Goal: Task Accomplishment & Management: Manage account settings

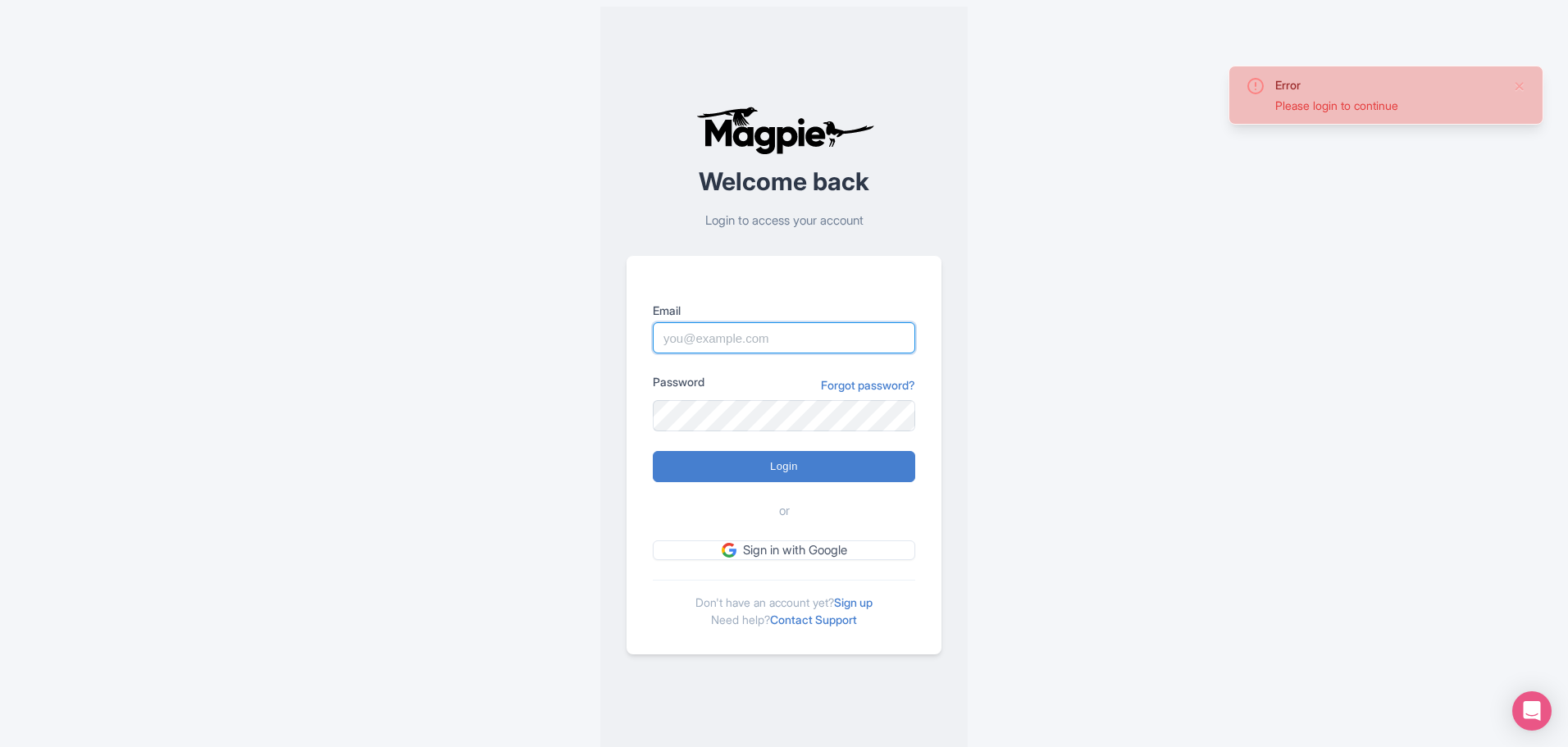
click at [766, 335] on input "Email" at bounding box center [784, 338] width 263 height 31
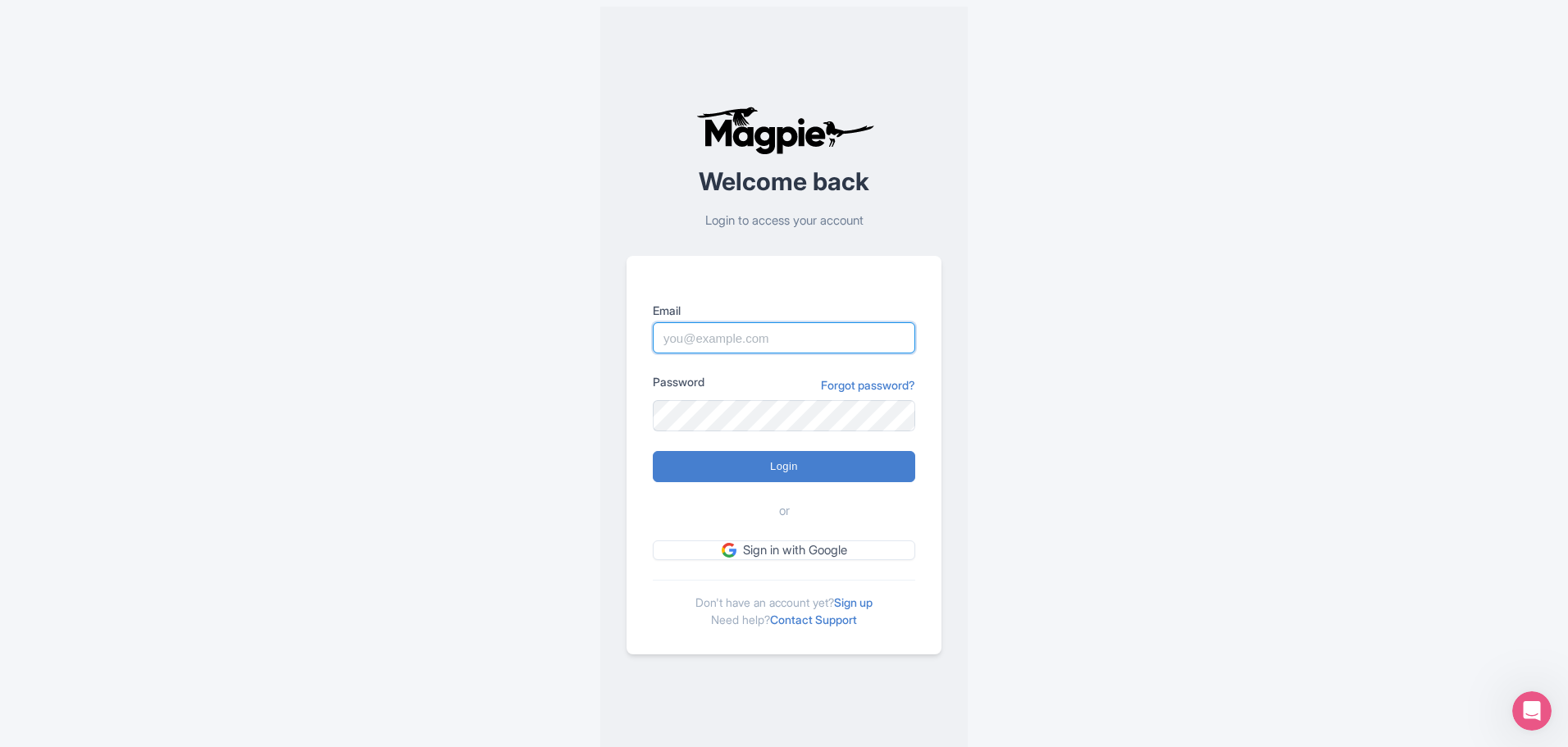
paste input "marion.blanchot@citywonders.com"
type input "marion.blanchot@citywonders.com"
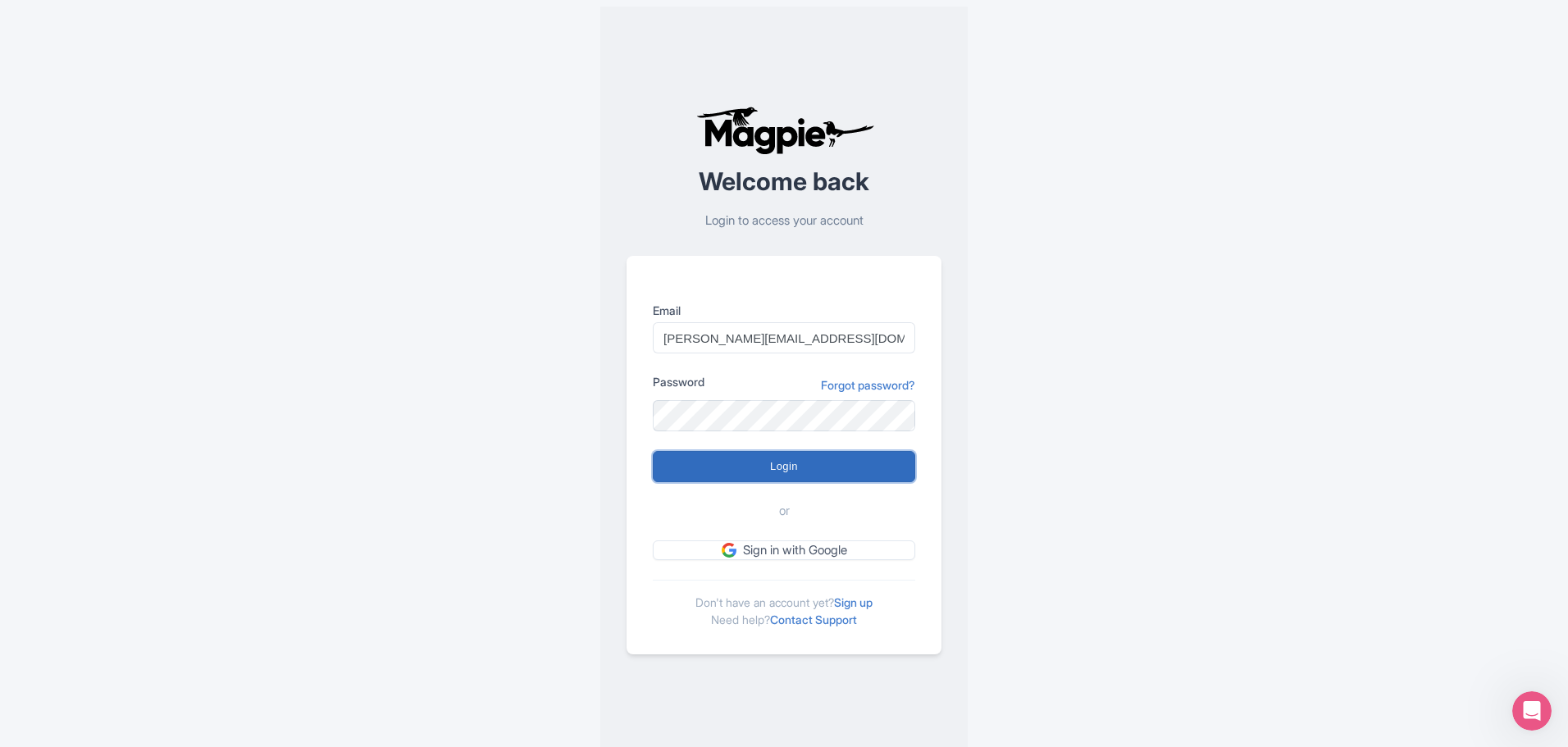
click at [827, 466] on input "Login" at bounding box center [784, 467] width 263 height 31
type input "Logging in..."
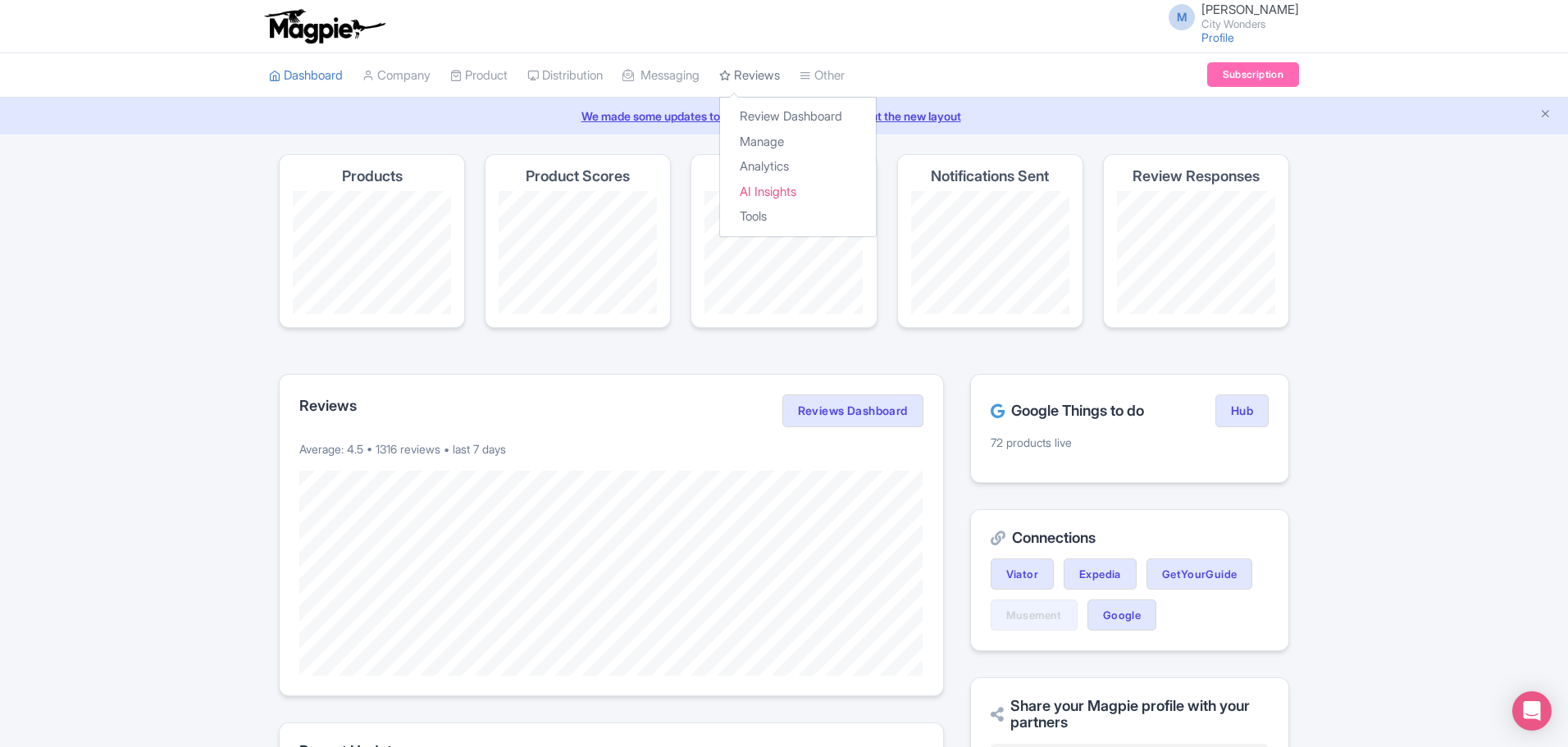
click at [780, 74] on link "Reviews" at bounding box center [748, 76] width 60 height 45
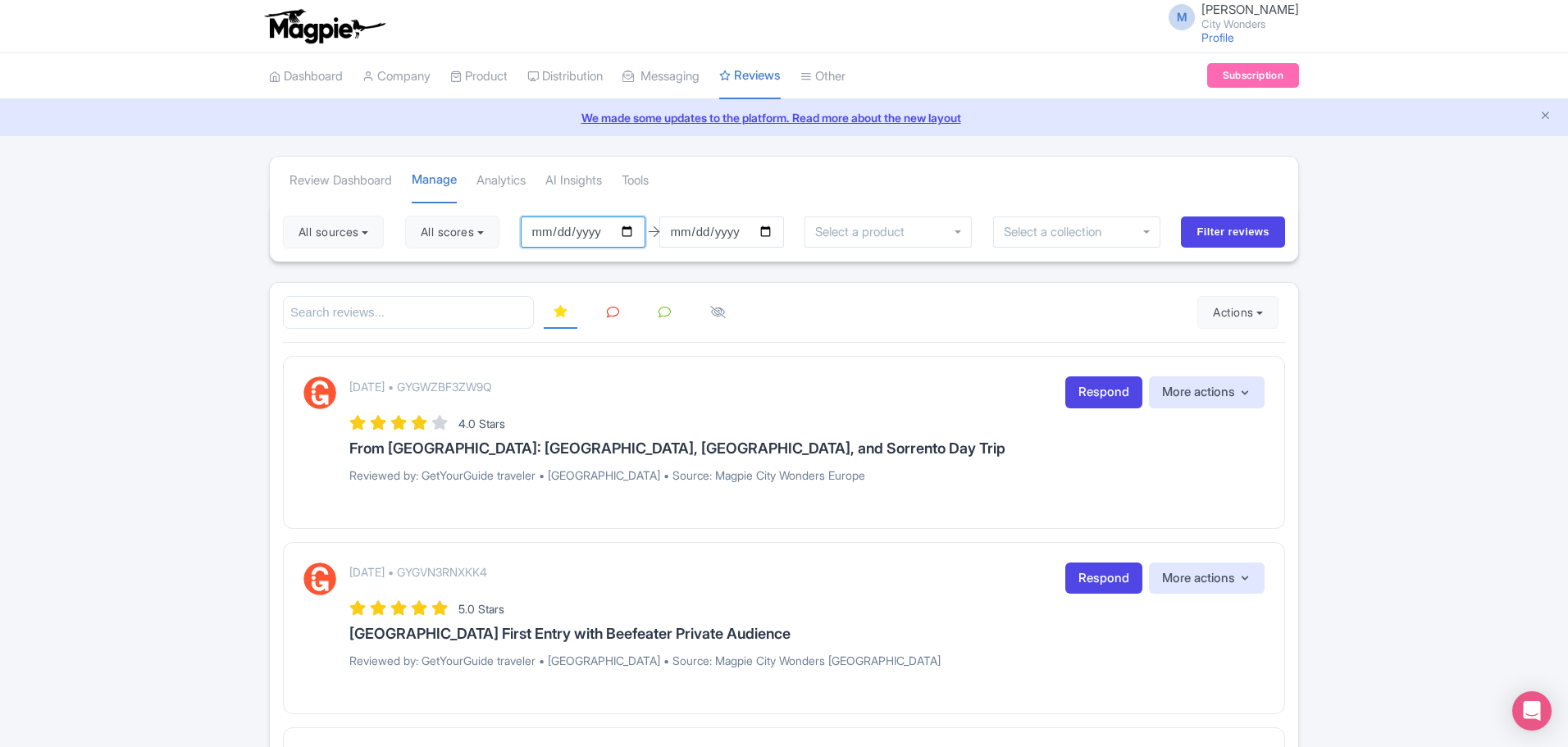
click at [633, 232] on input "2025-05-26" at bounding box center [582, 232] width 125 height 31
type input "[DATE]"
click at [778, 230] on input "2025-08-25" at bounding box center [721, 232] width 125 height 31
type input "[DATE]"
click at [378, 236] on button "All sources" at bounding box center [333, 232] width 101 height 33
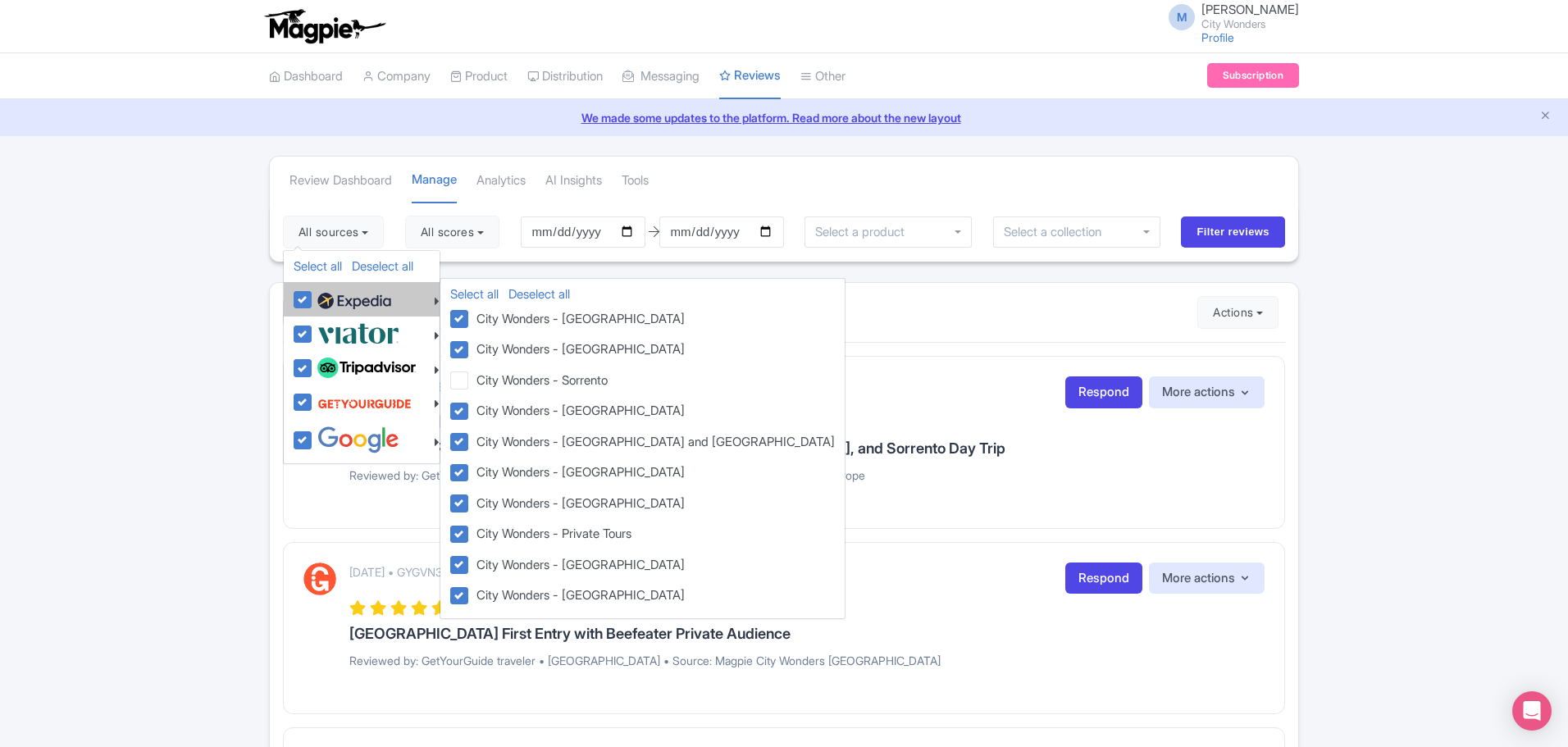
click at [313, 302] on label at bounding box center [352, 299] width 78 height 28
click at [313, 296] on input "checkbox" at bounding box center [318, 290] width 11 height 11
checkbox input "false"
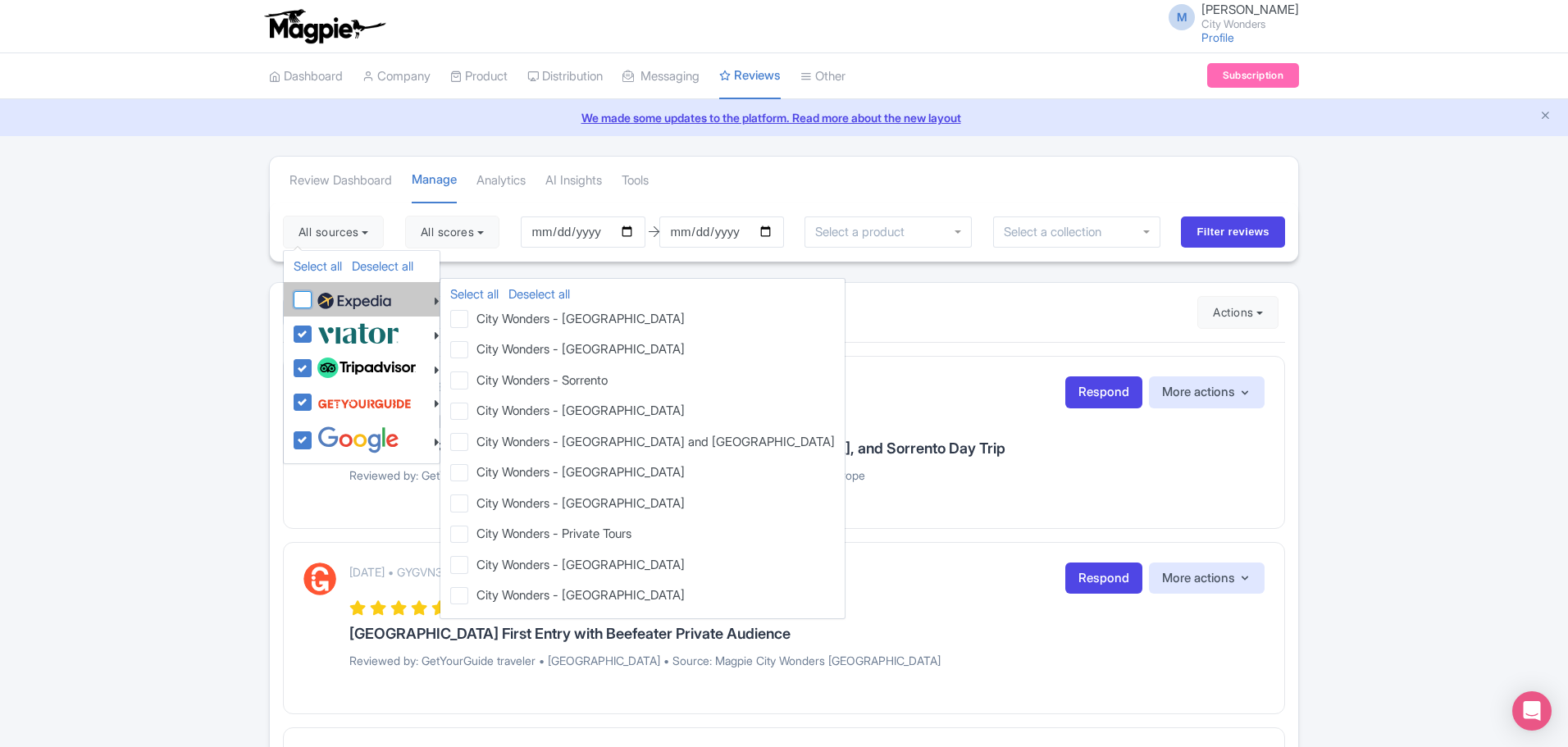
checkbox input "false"
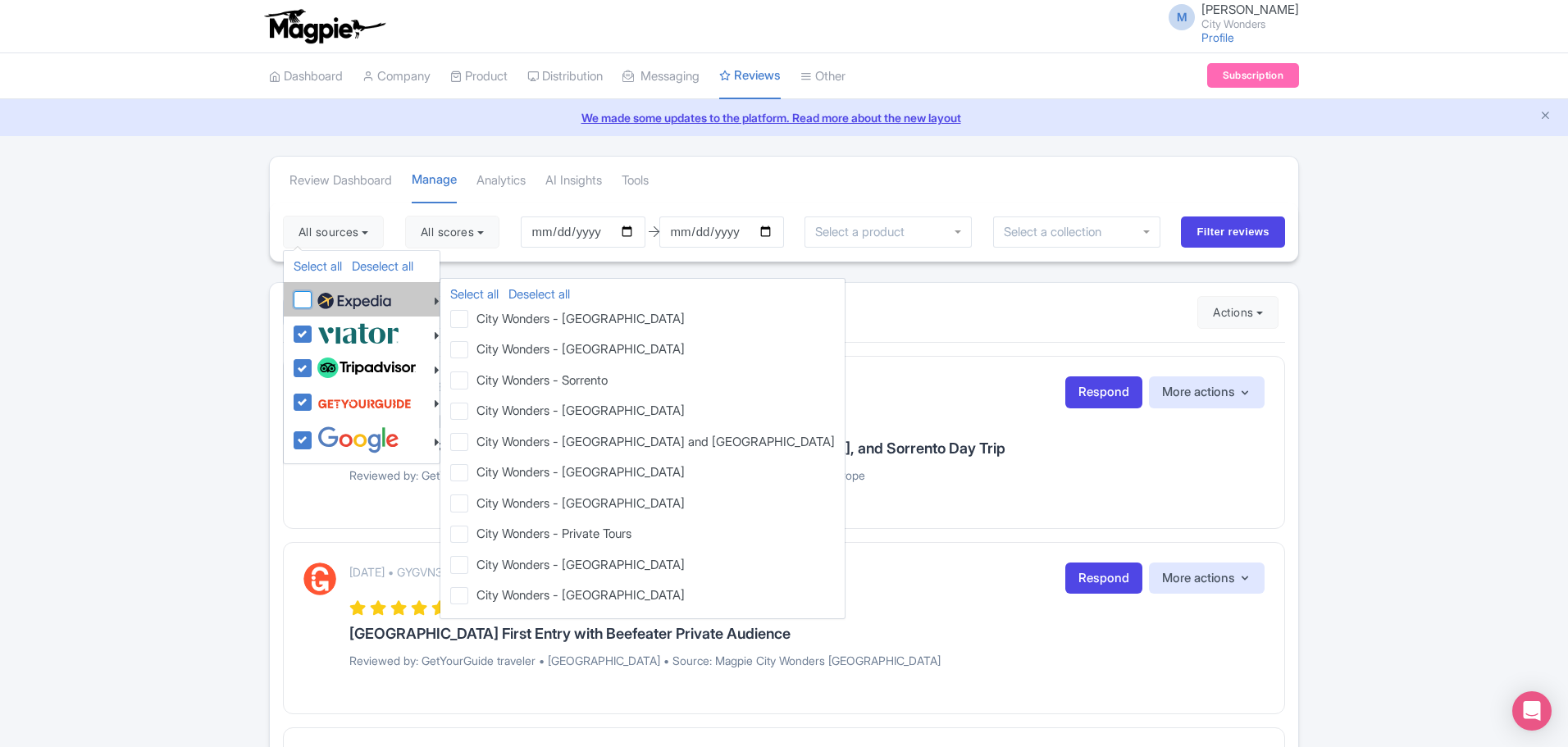
checkbox input "false"
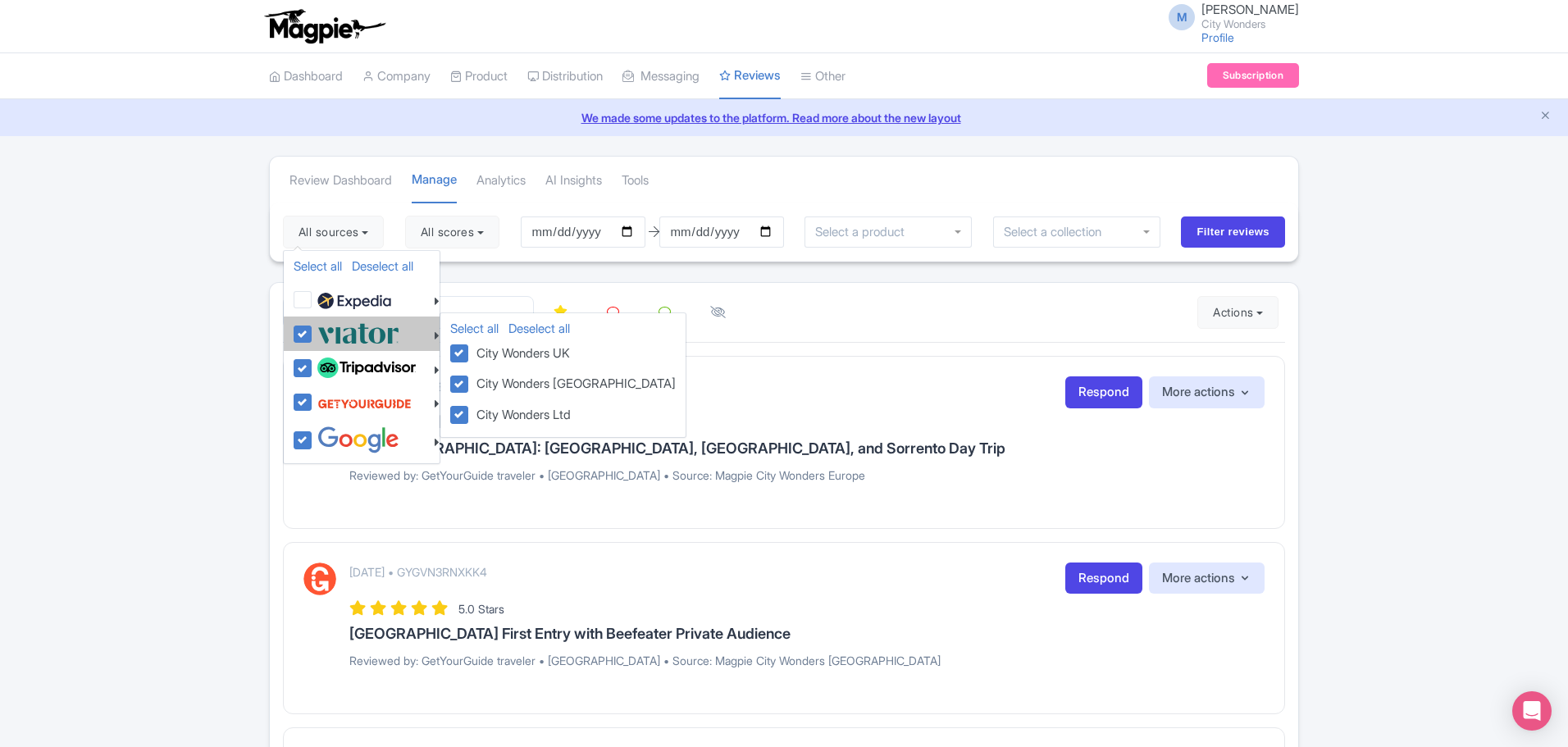
click at [313, 335] on label at bounding box center [356, 333] width 86 height 27
click at [313, 331] on input "checkbox" at bounding box center [318, 325] width 11 height 11
checkbox input "false"
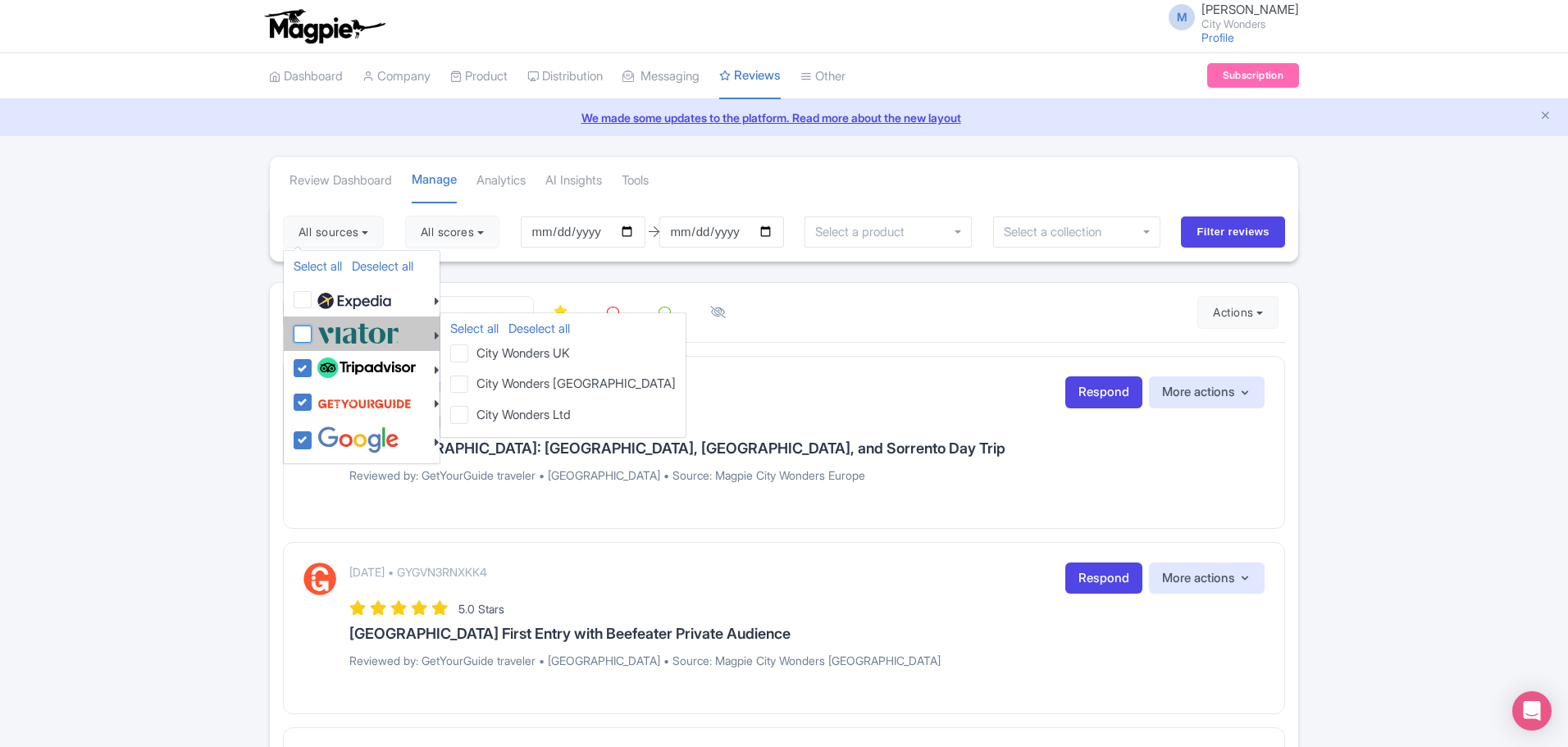
checkbox input "false"
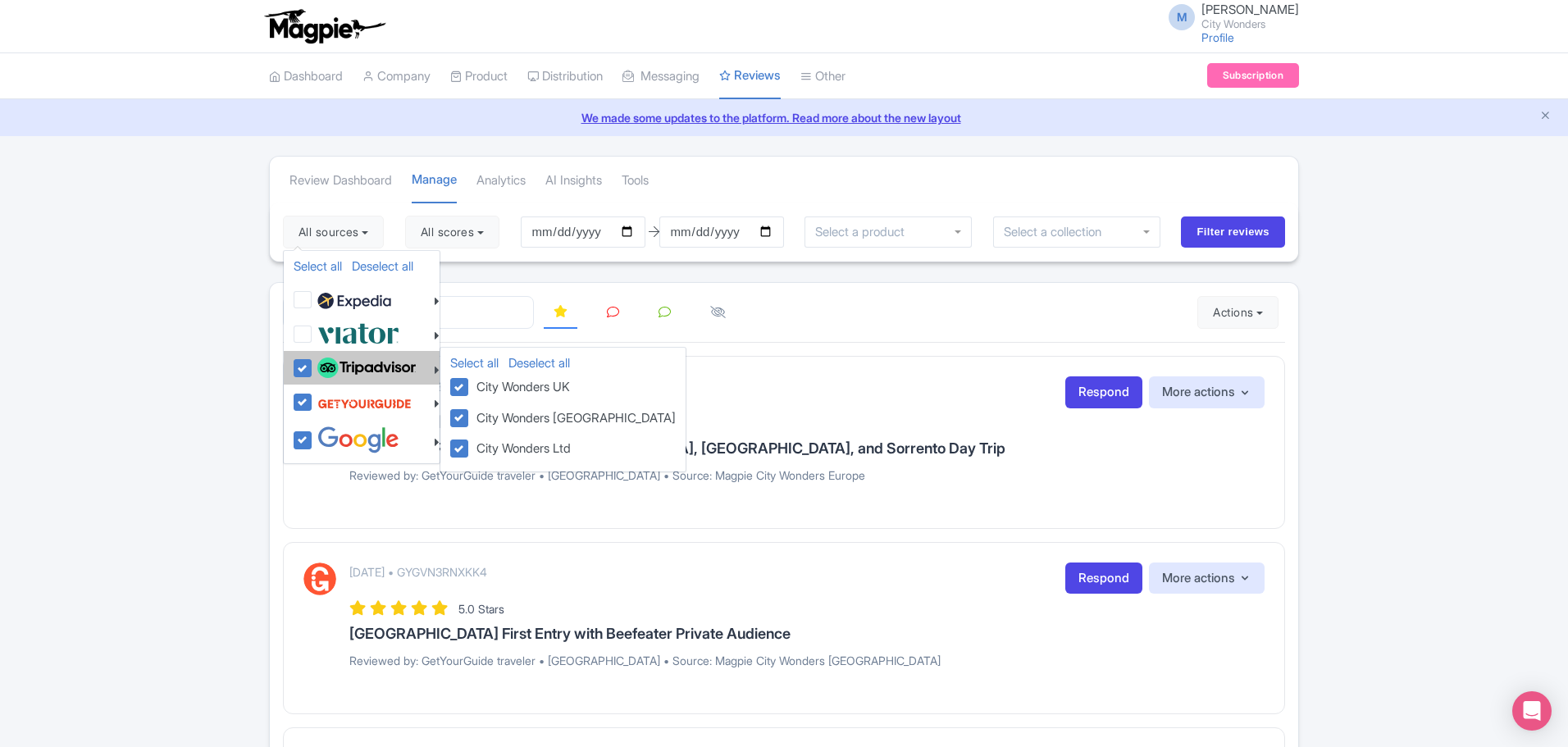
click at [313, 368] on label at bounding box center [364, 369] width 102 height 28
click at [313, 365] on input "checkbox" at bounding box center [318, 359] width 11 height 11
checkbox input "false"
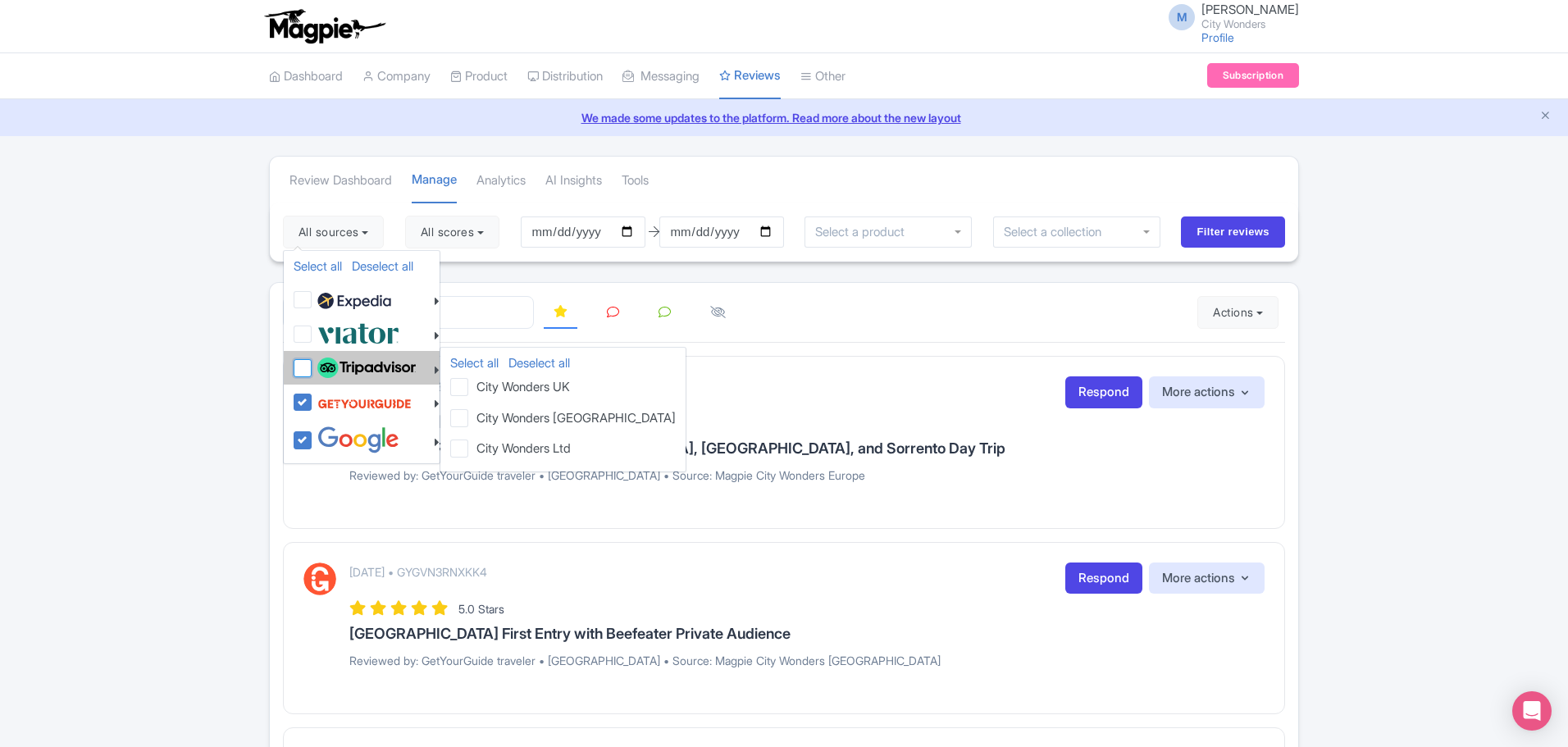
checkbox input "false"
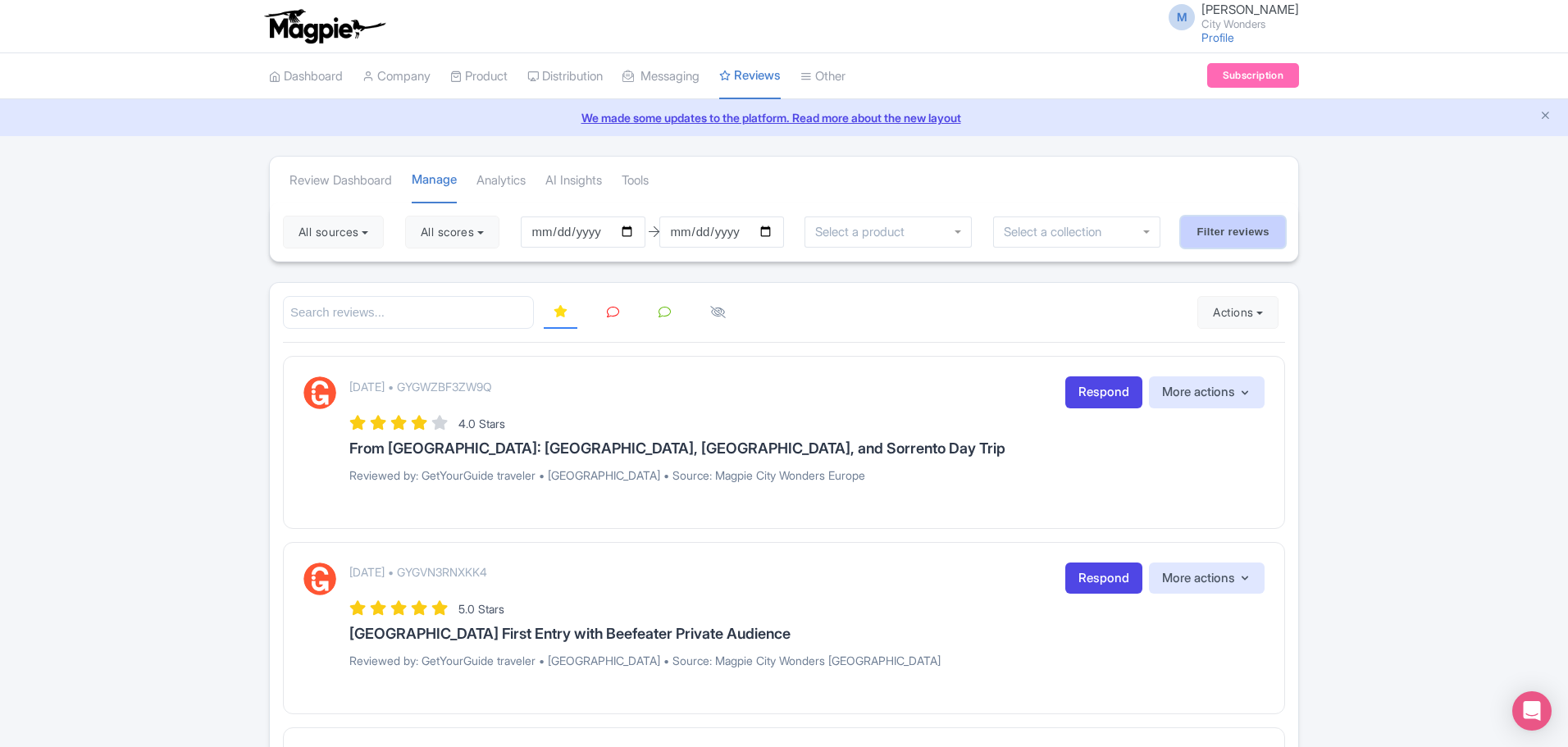
click at [1245, 236] on input "Filter reviews" at bounding box center [1233, 232] width 104 height 31
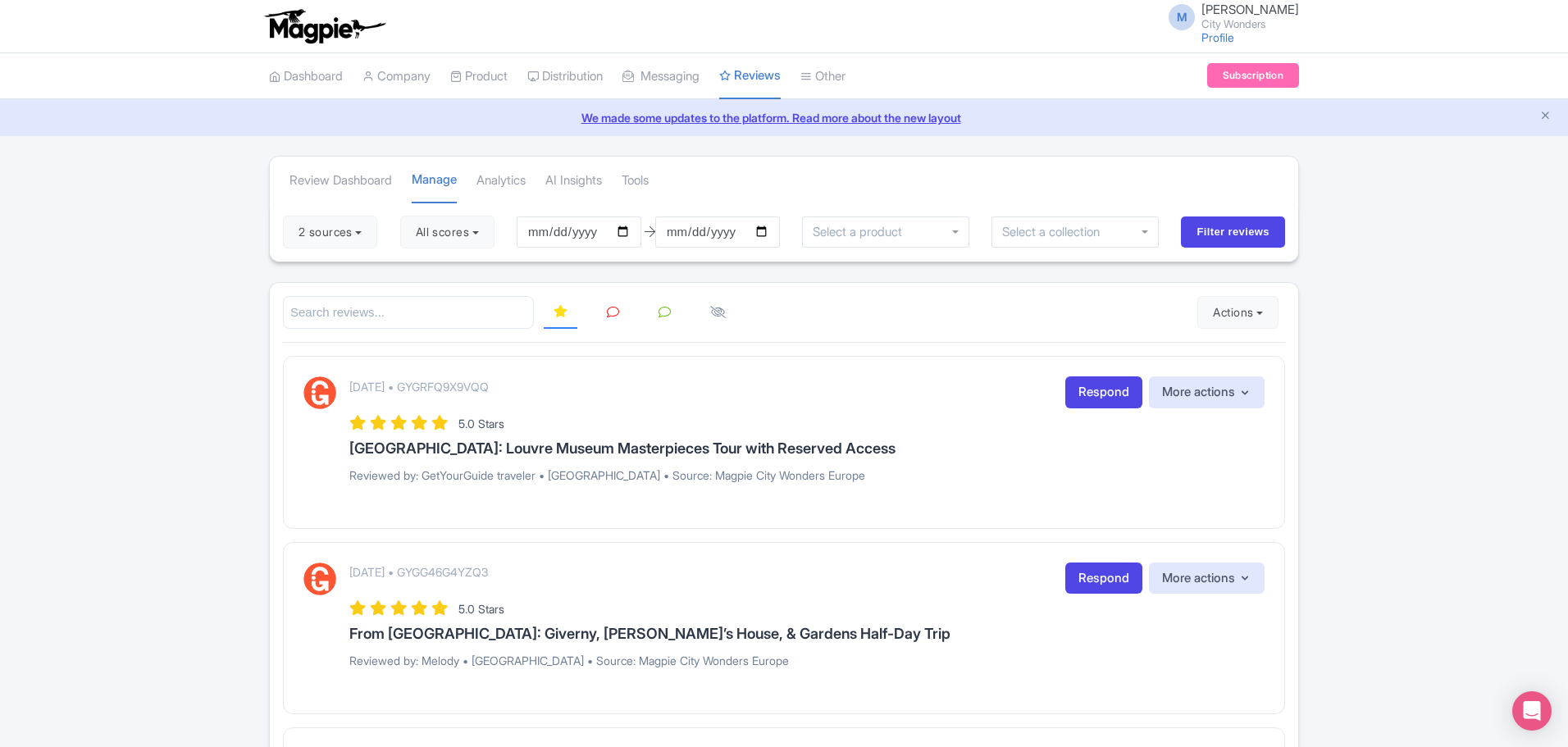
click at [563, 311] on icon at bounding box center [560, 311] width 14 height 12
click at [560, 307] on icon at bounding box center [560, 311] width 14 height 12
click at [615, 314] on icon at bounding box center [612, 312] width 12 height 12
click at [484, 235] on button "All scores" at bounding box center [447, 232] width 94 height 33
click at [430, 270] on label "5 stars" at bounding box center [449, 271] width 37 height 19
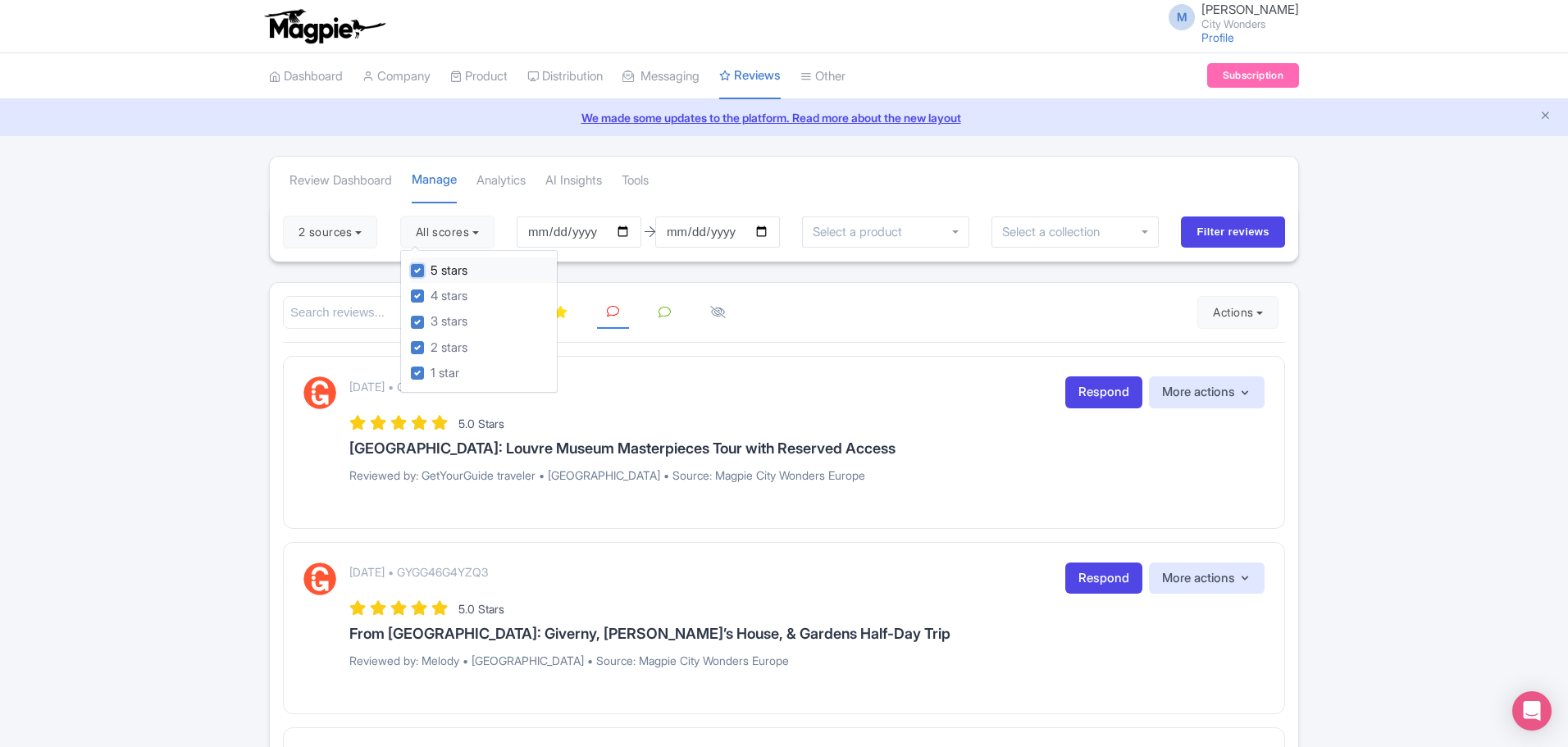
click at [430, 270] on input "5 stars" at bounding box center [435, 266] width 11 height 11
checkbox input "false"
click at [430, 293] on label "4 stars" at bounding box center [449, 296] width 37 height 19
click at [430, 293] on input "4 stars" at bounding box center [435, 291] width 11 height 11
checkbox input "false"
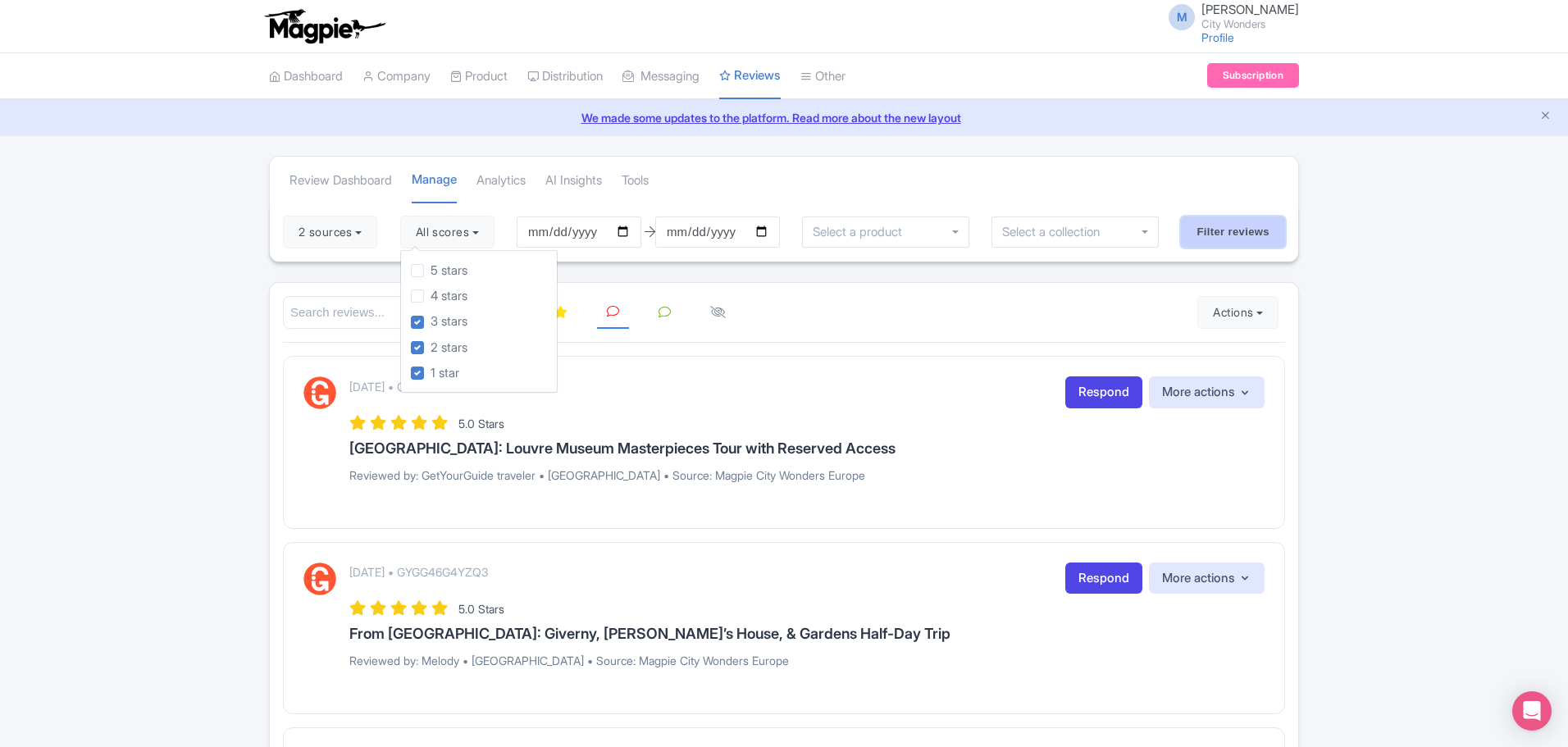
click at [1228, 231] on input "Filter reviews" at bounding box center [1233, 232] width 104 height 31
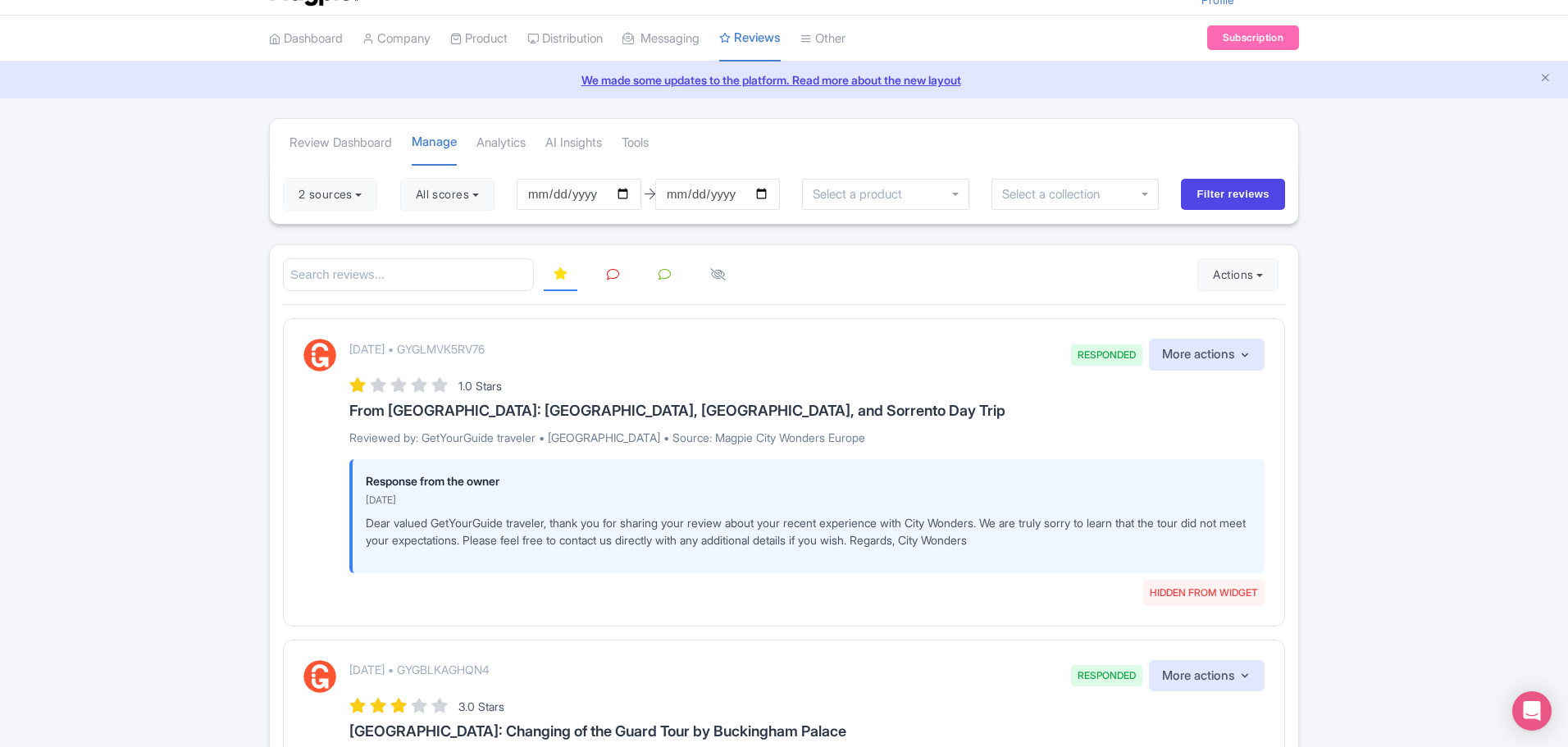
scroll to position [55, 0]
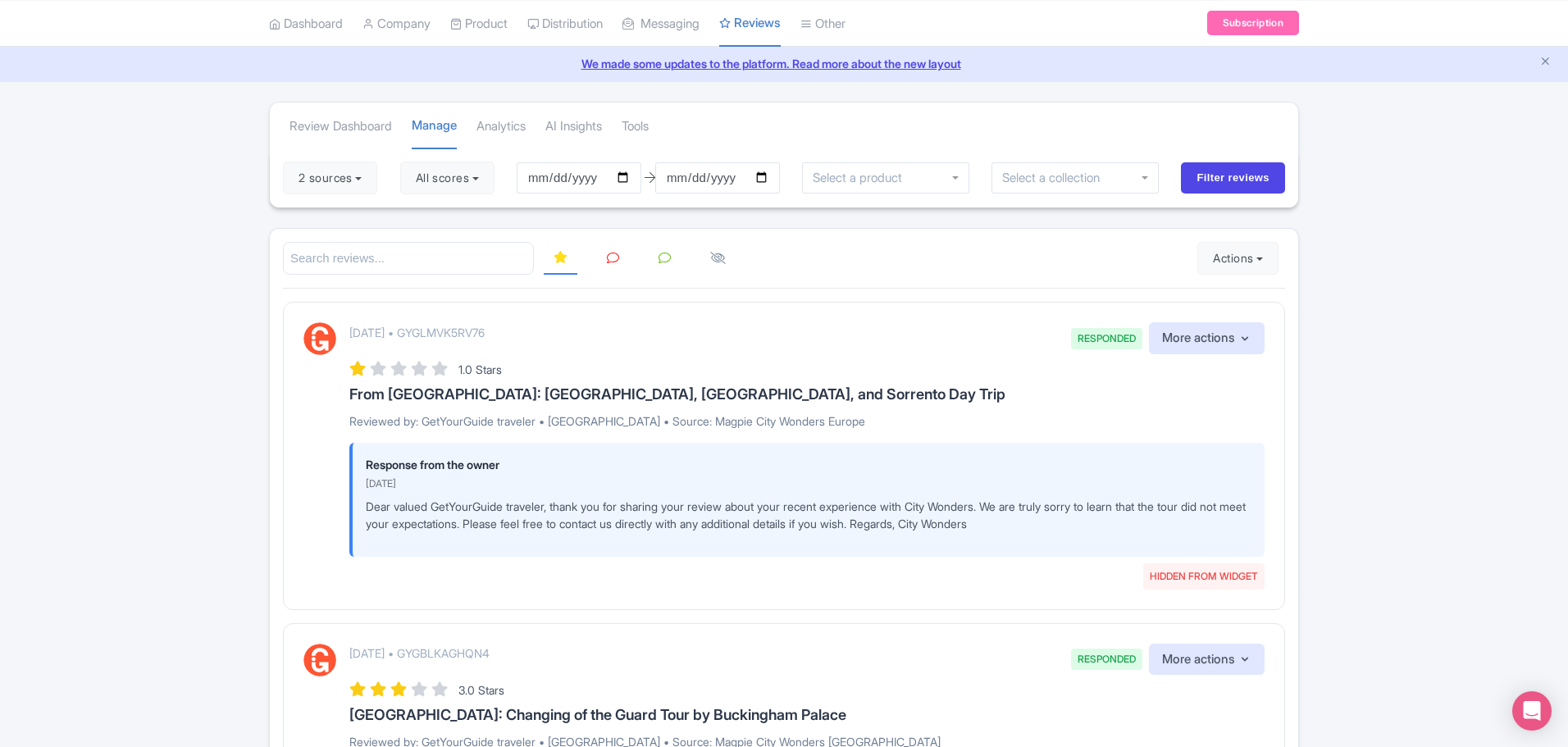
click at [614, 262] on icon at bounding box center [612, 258] width 12 height 12
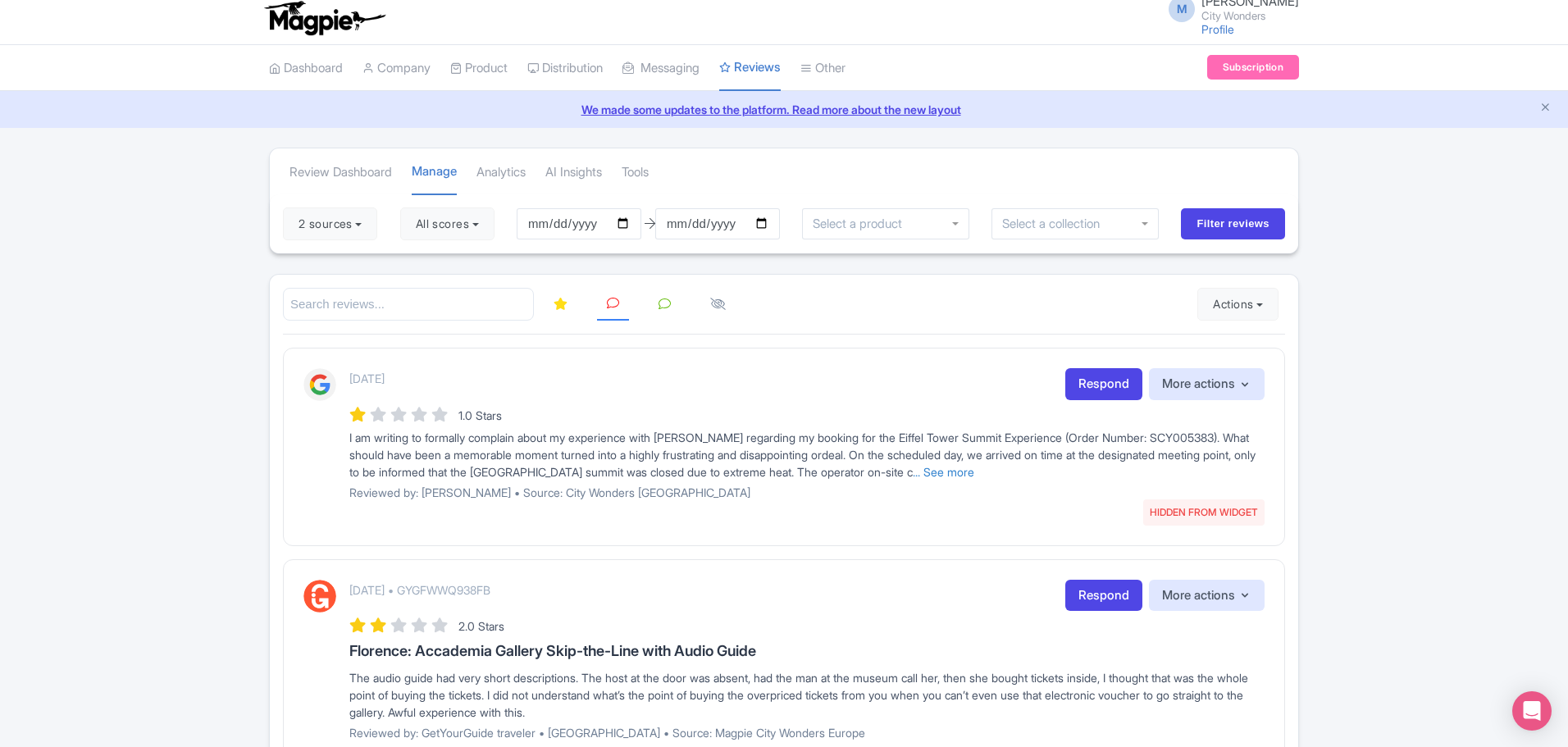
scroll to position [0, 0]
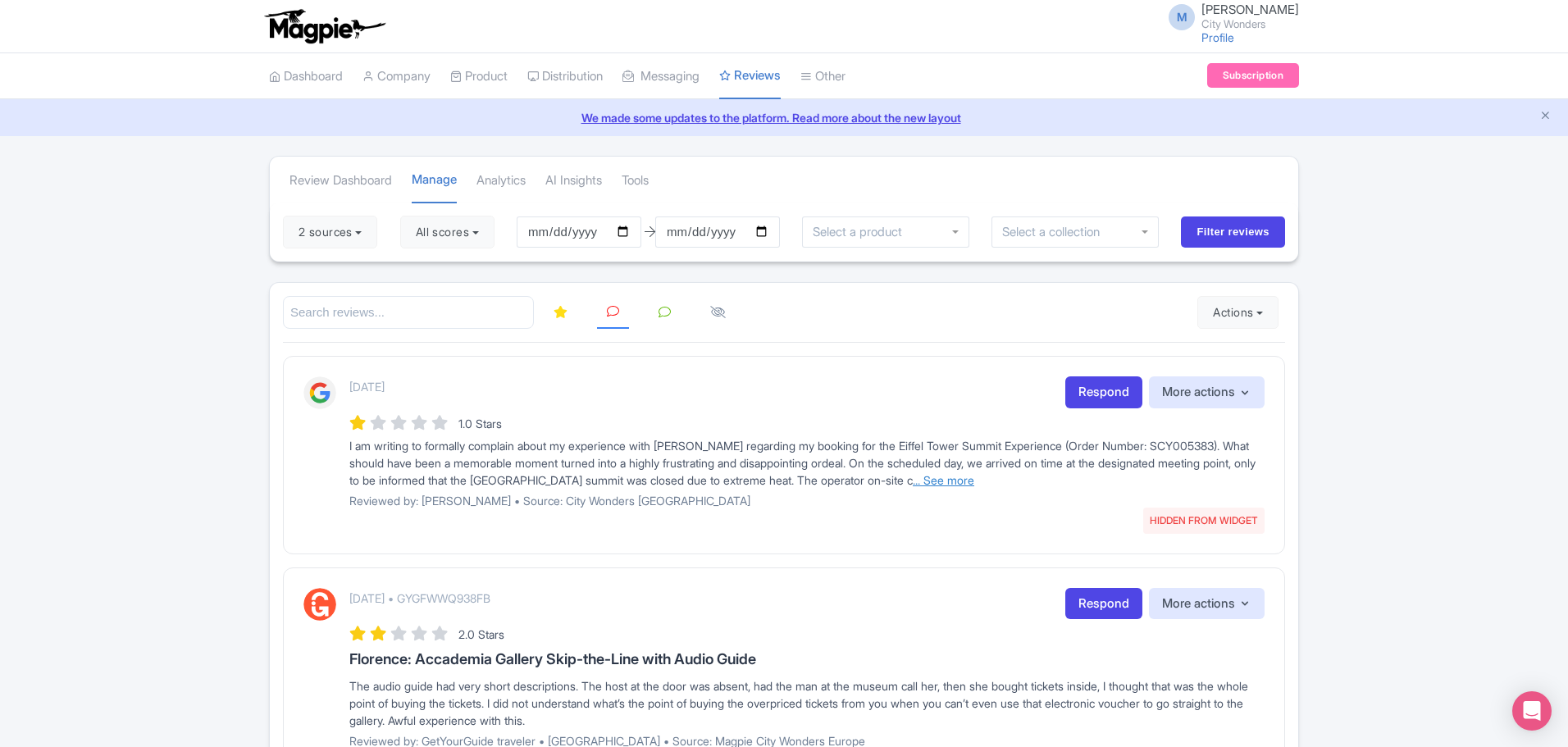
click at [974, 481] on link "... See more" at bounding box center [943, 480] width 61 height 14
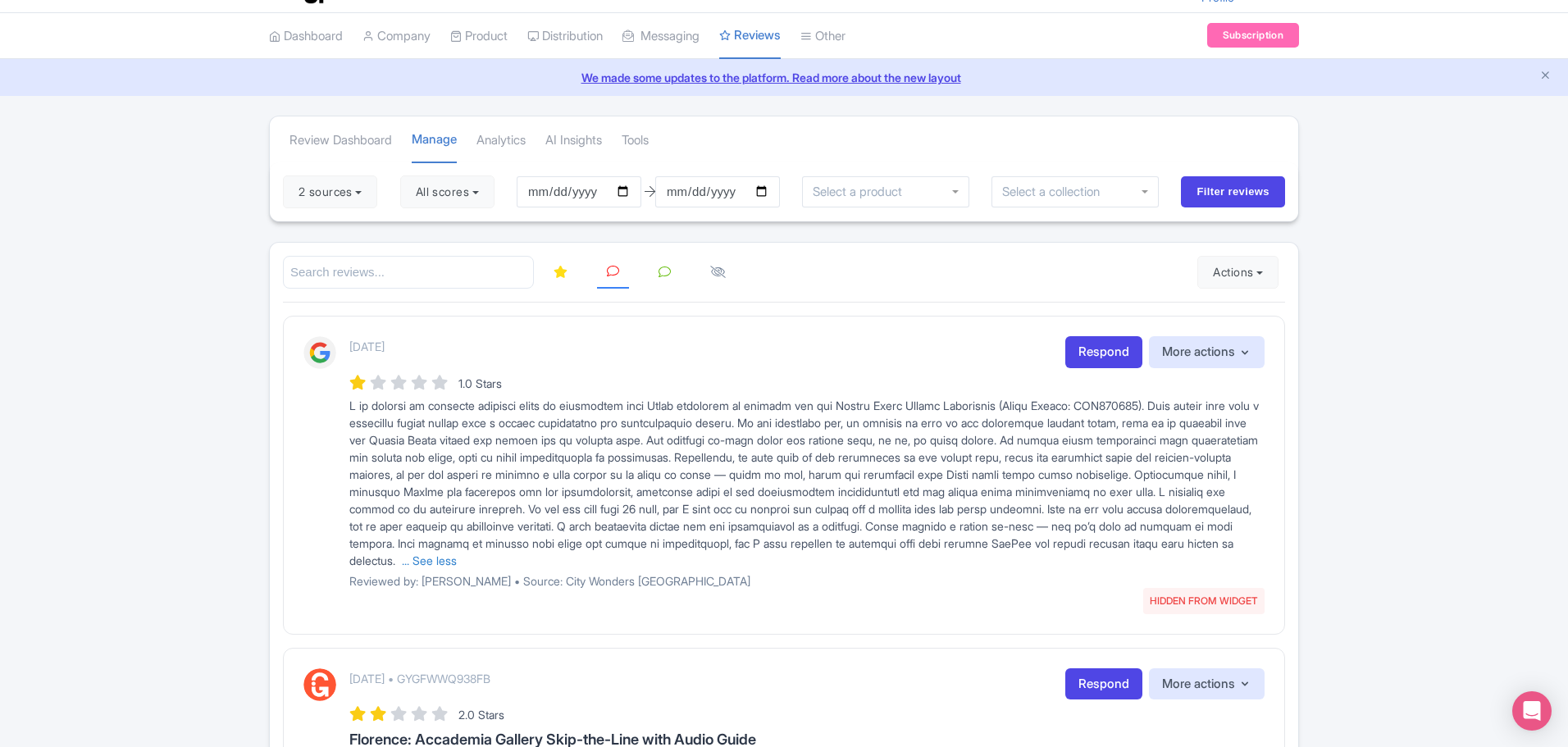
scroll to position [44, 0]
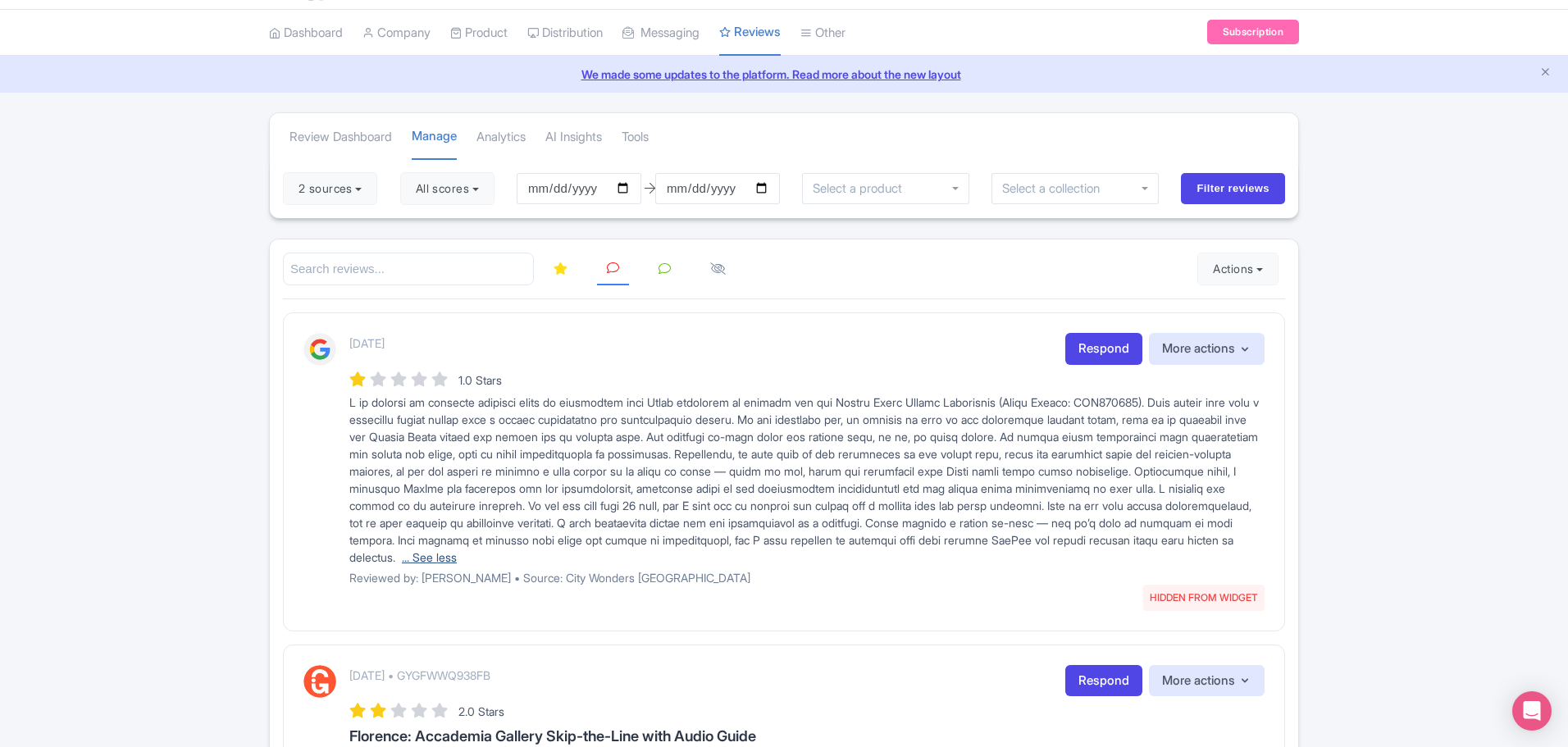
click at [457, 558] on link "... See less" at bounding box center [429, 557] width 55 height 14
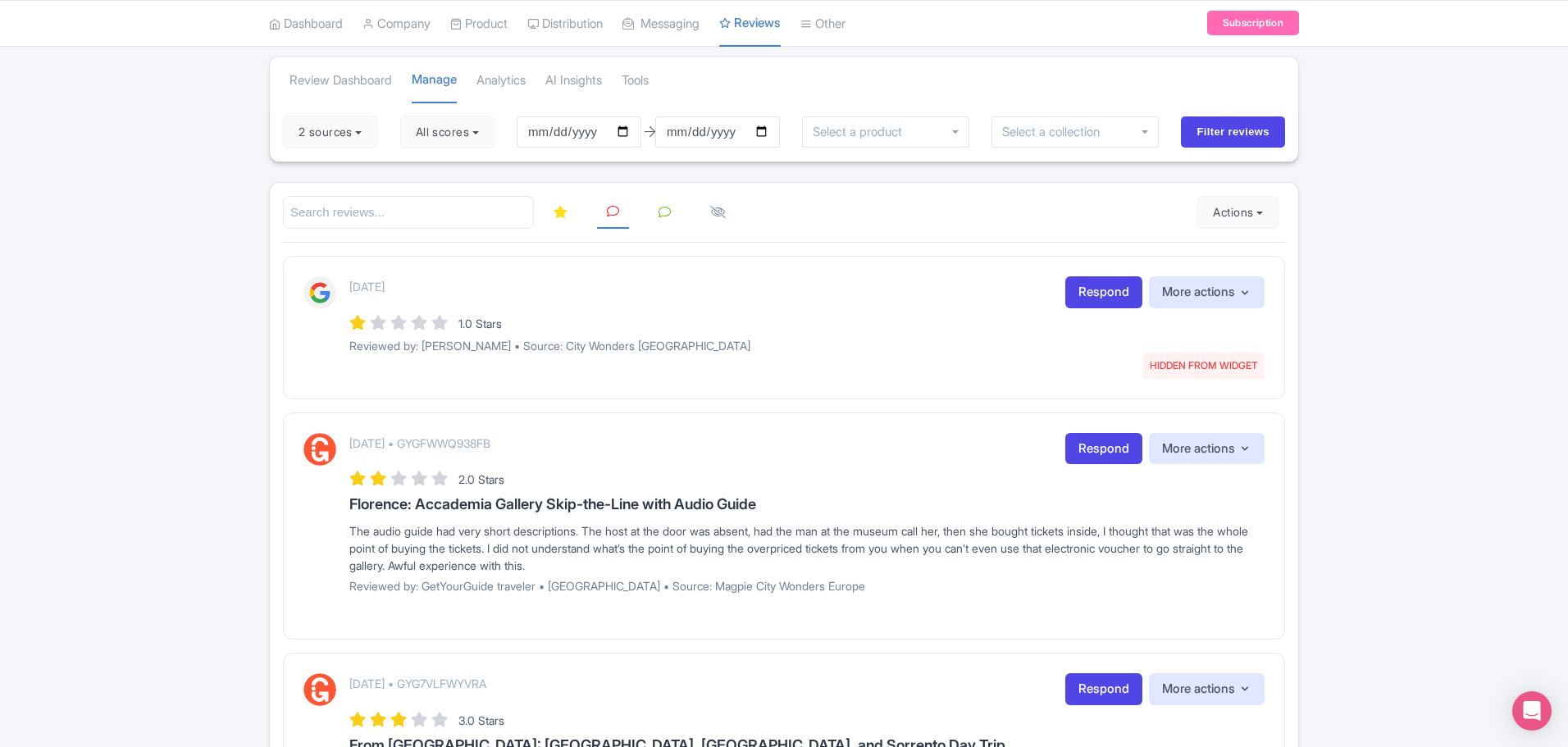
scroll to position [0, 0]
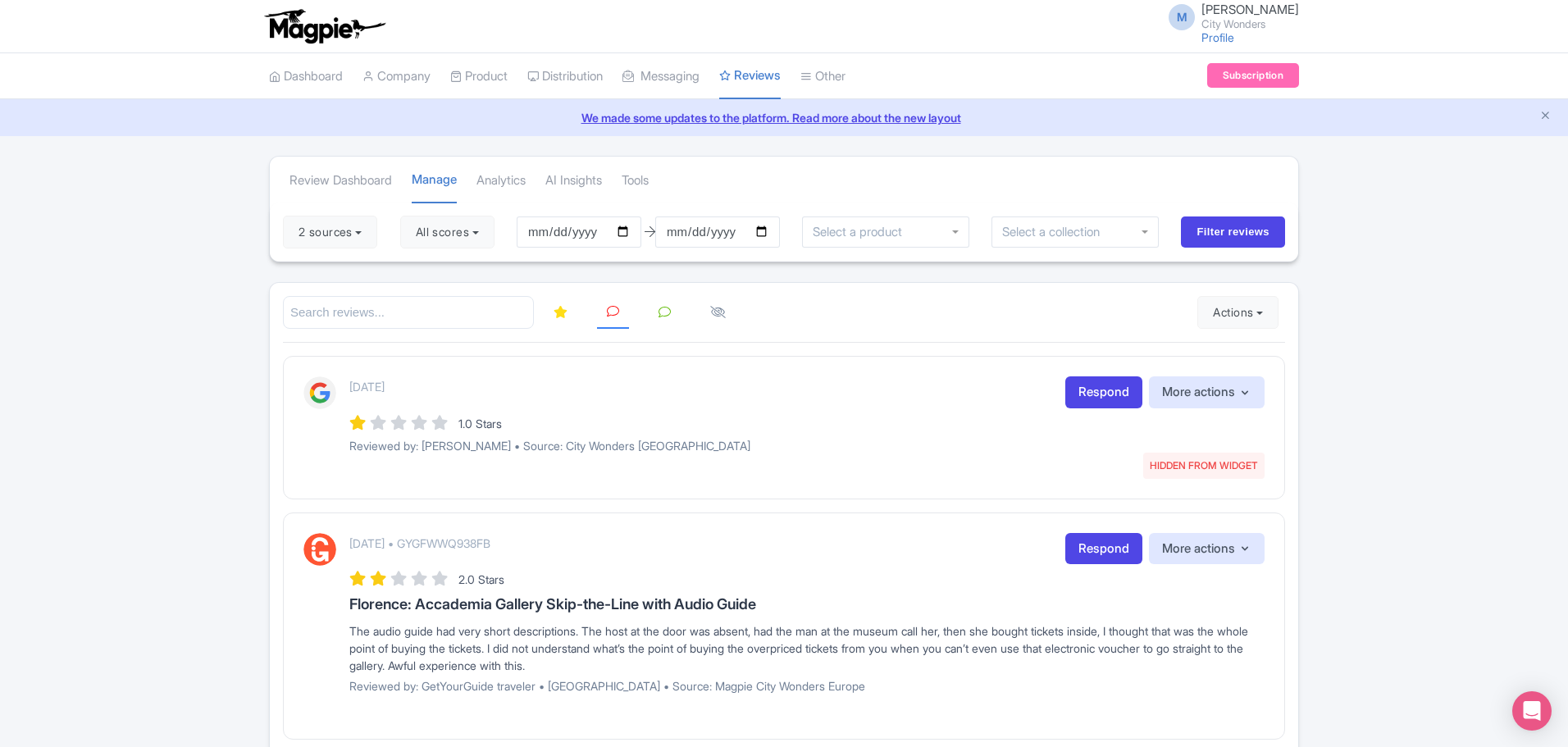
click at [574, 442] on p "Reviewed by: Jose Pienknagura • Source: City Wonders Paris" at bounding box center [807, 445] width 915 height 17
click at [611, 301] on link at bounding box center [612, 312] width 32 height 34
click at [629, 447] on p "Reviewed by: Jose Pienknagura • Source: City Wonders Paris" at bounding box center [807, 445] width 915 height 17
click at [1202, 461] on span "HIDDEN FROM WIDGET" at bounding box center [1203, 466] width 121 height 26
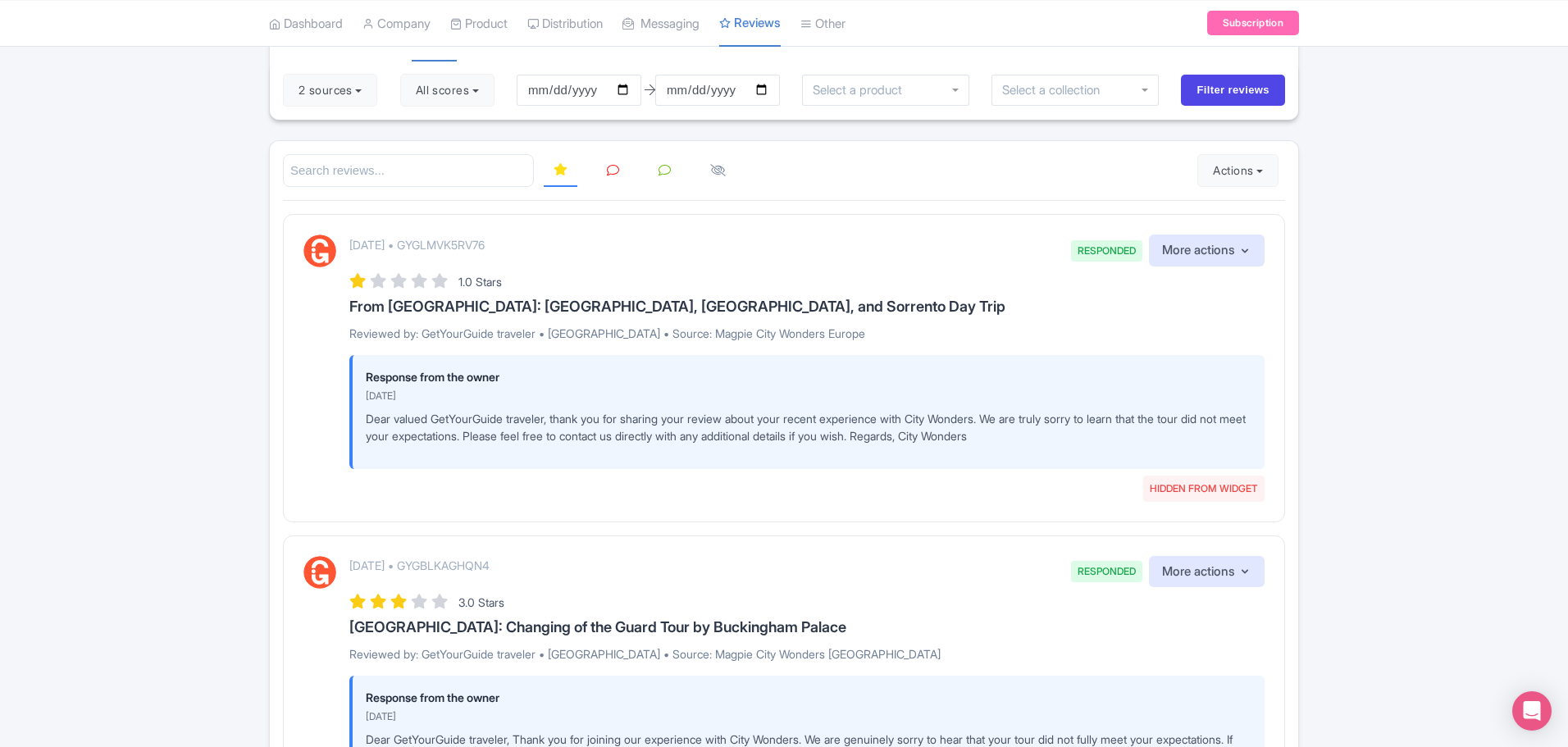
scroll to position [146, 0]
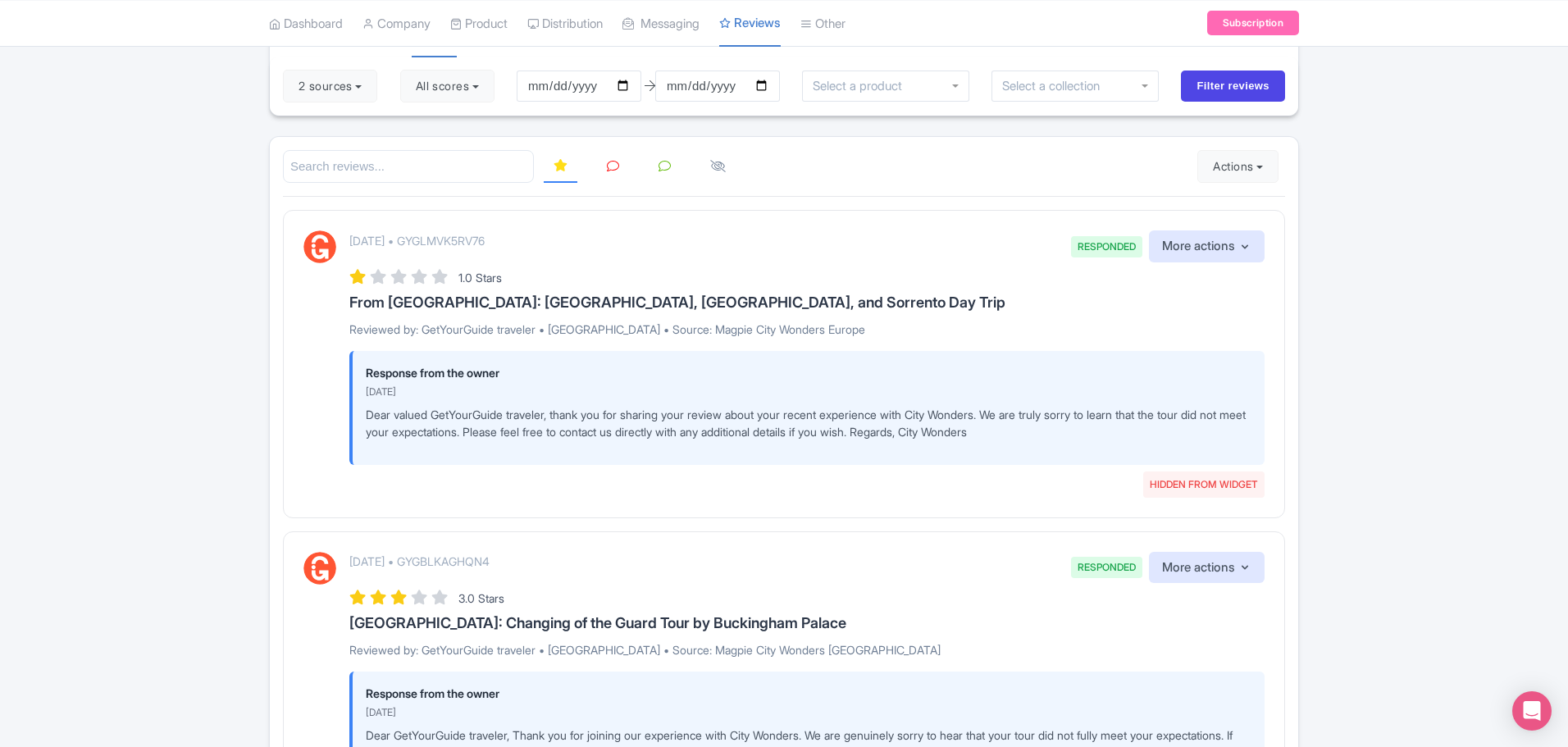
click at [611, 166] on icon at bounding box center [612, 166] width 12 height 12
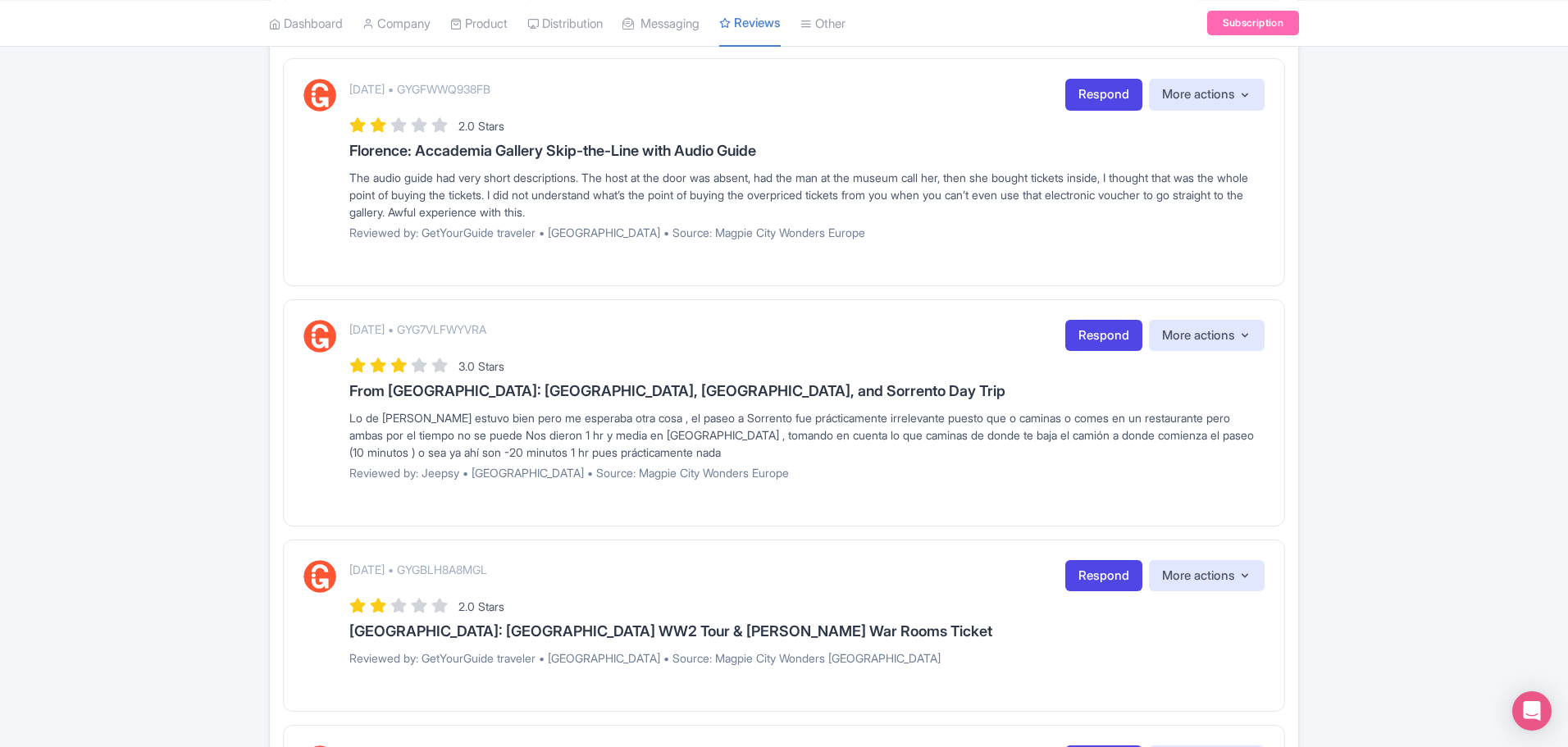
scroll to position [0, 0]
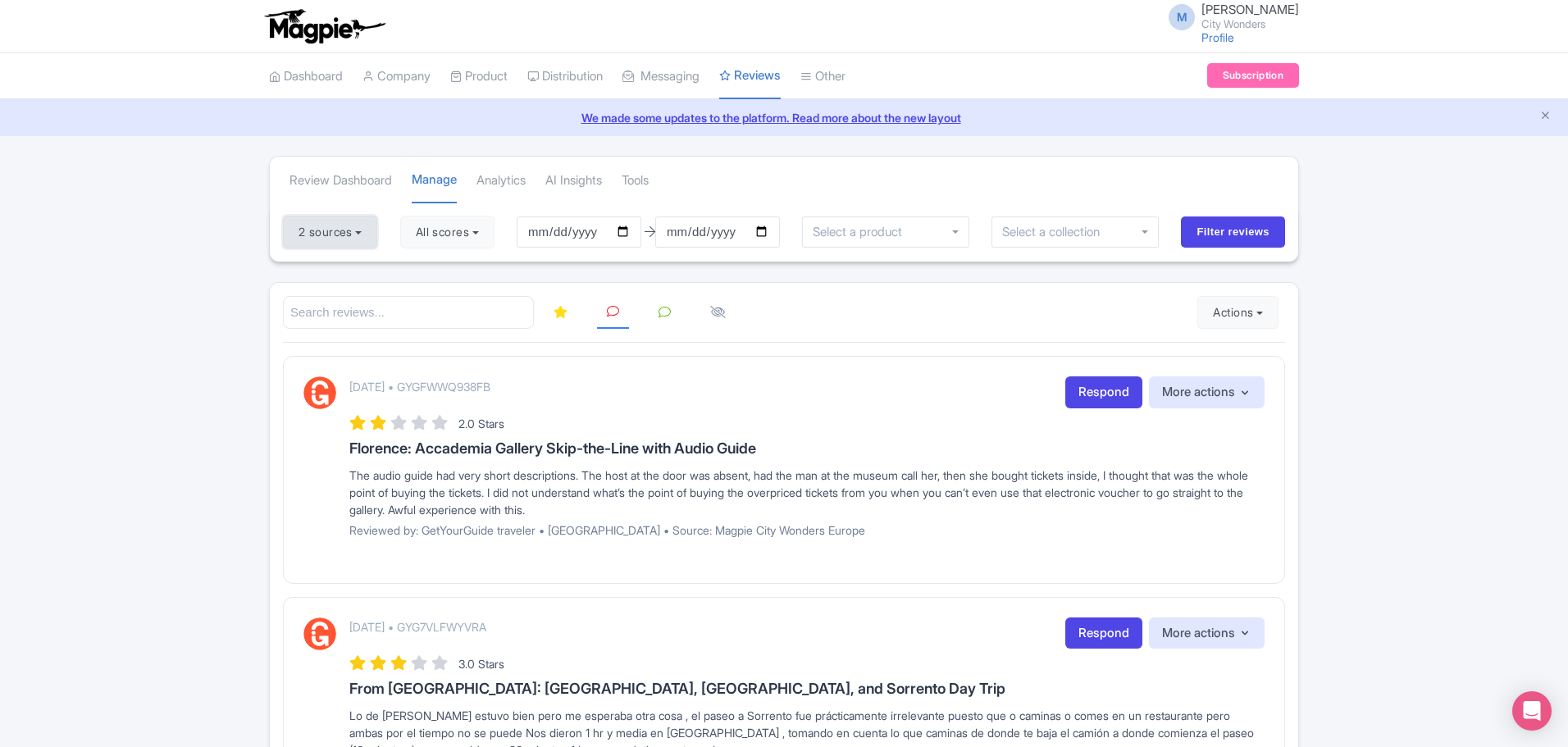
click at [371, 233] on button "2 sources" at bounding box center [330, 232] width 94 height 33
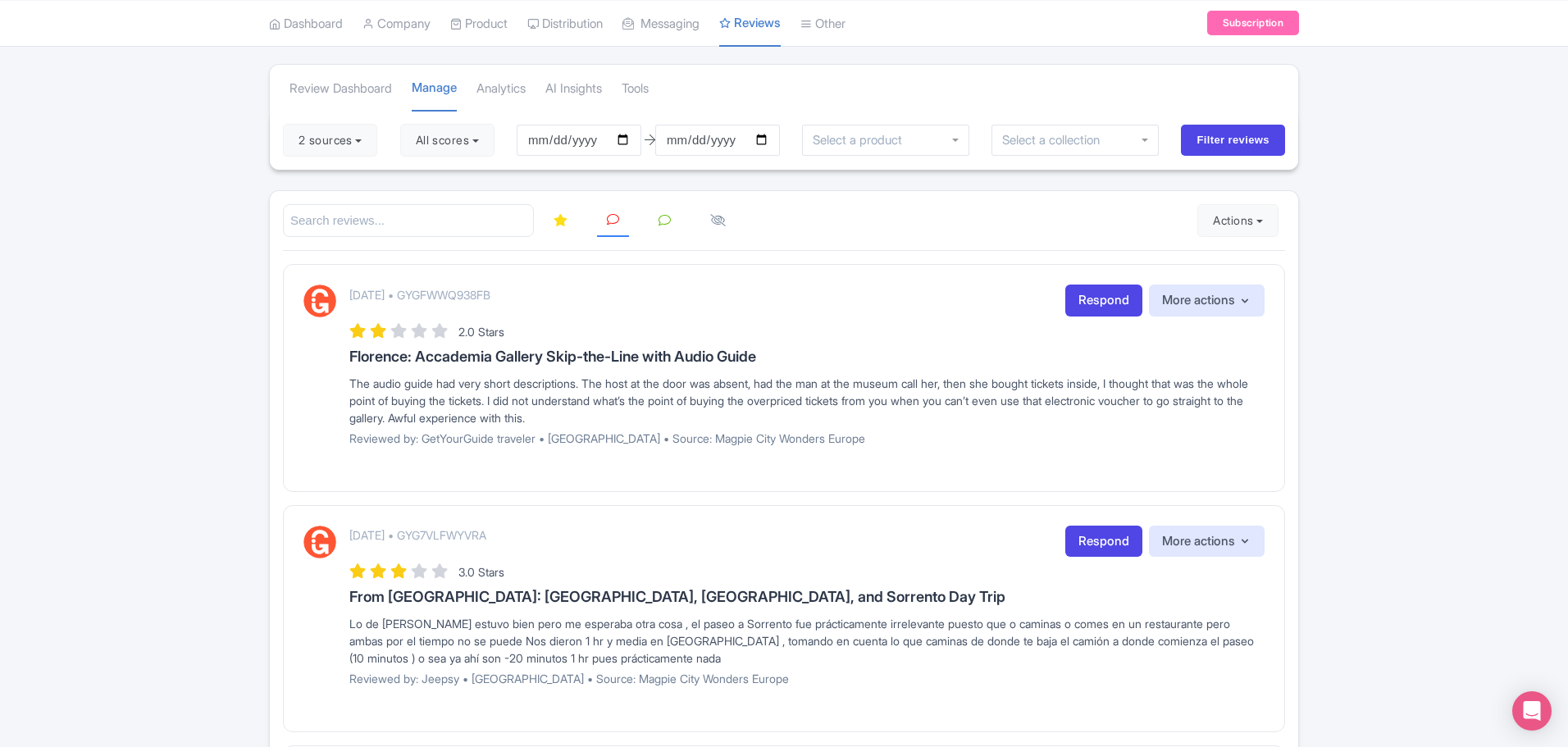
scroll to position [98, 0]
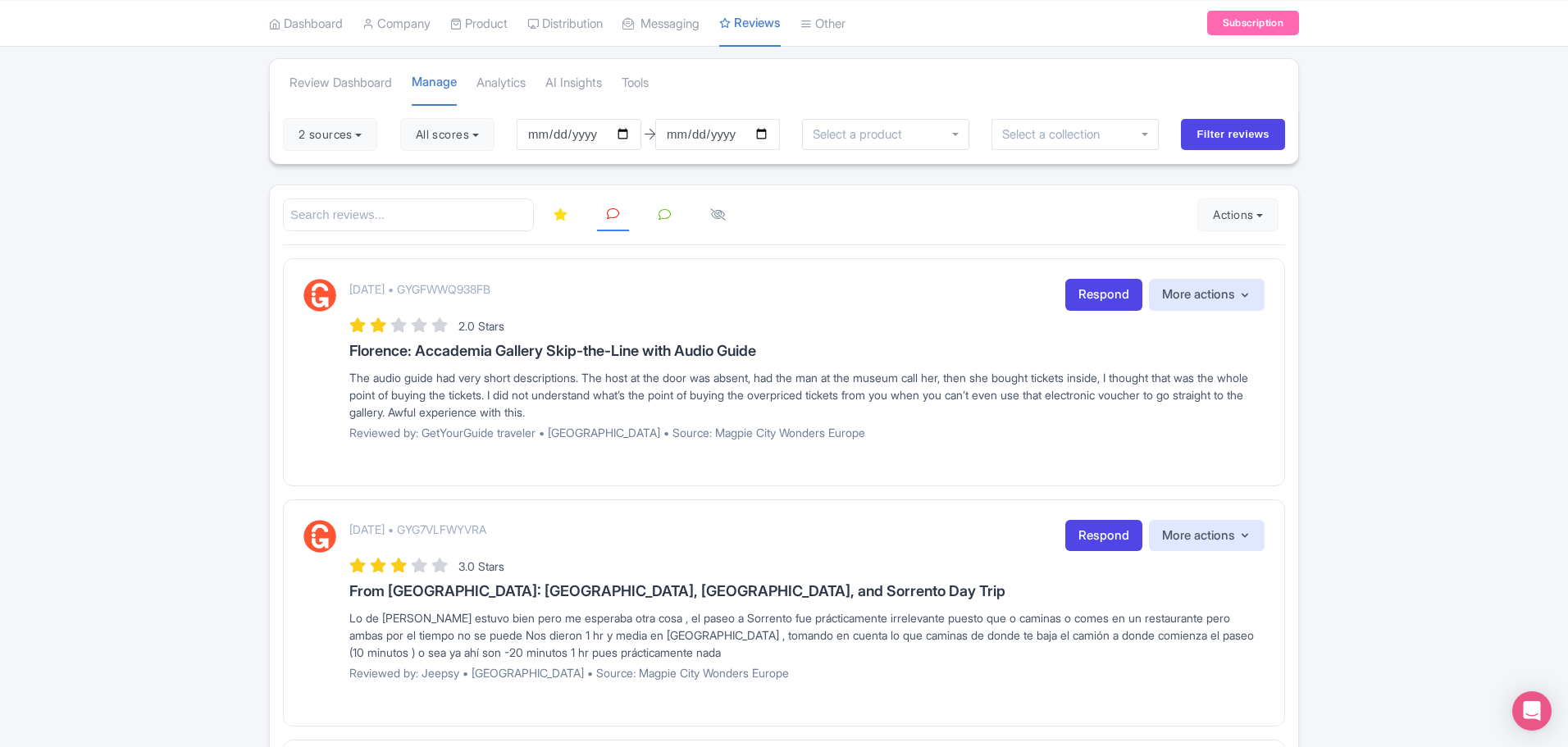
click at [563, 216] on icon at bounding box center [560, 214] width 14 height 12
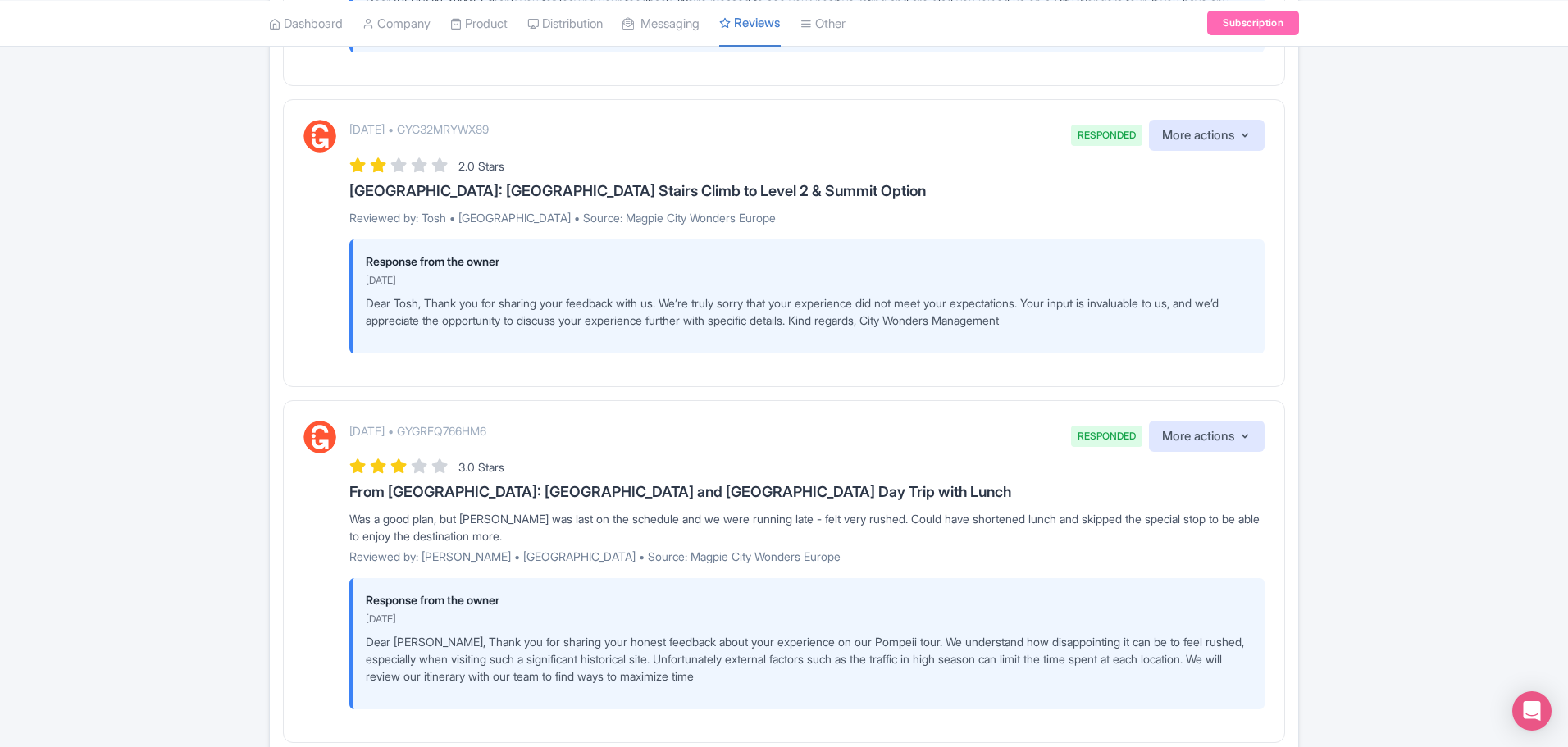
scroll to position [3043, 0]
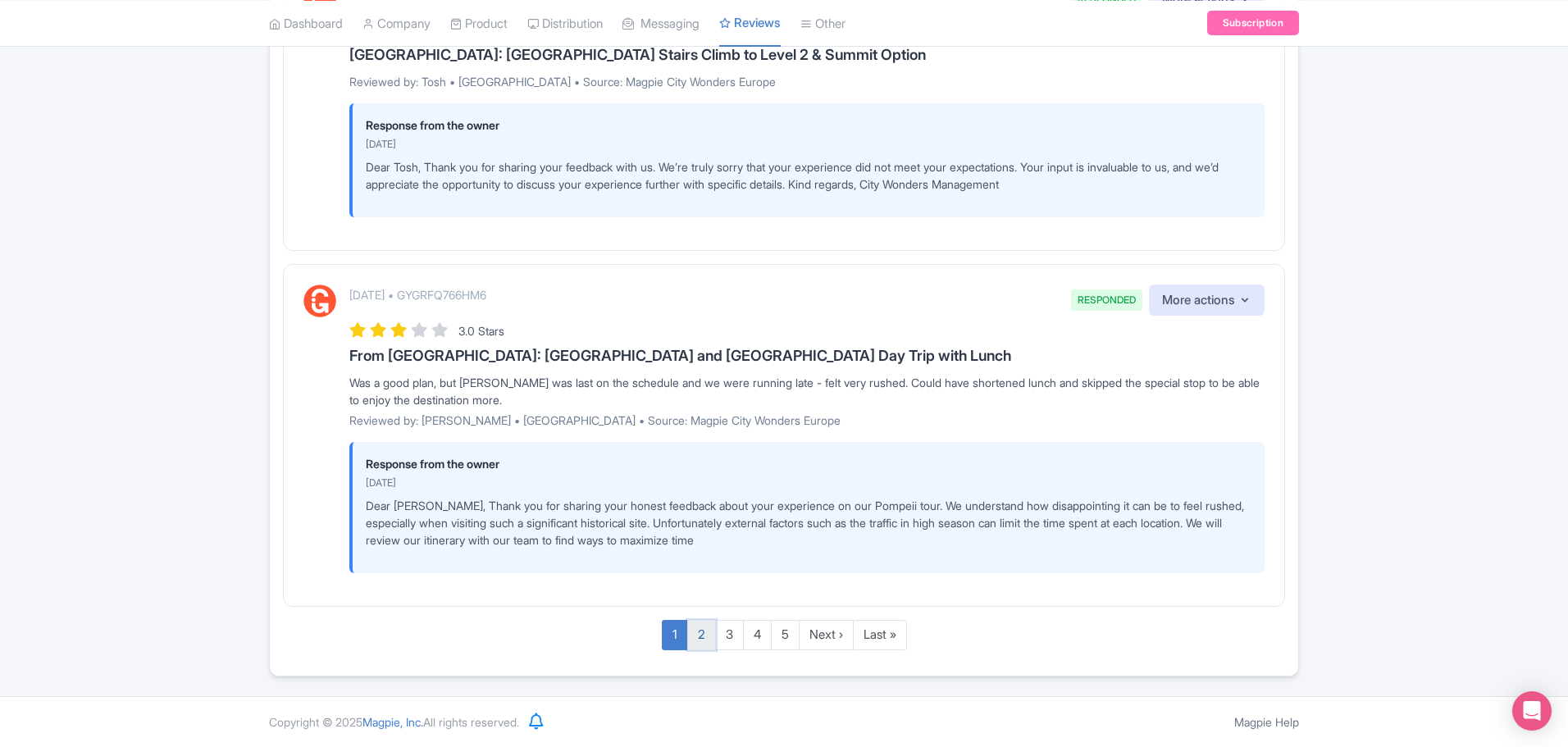
click at [697, 635] on link "2" at bounding box center [701, 635] width 29 height 31
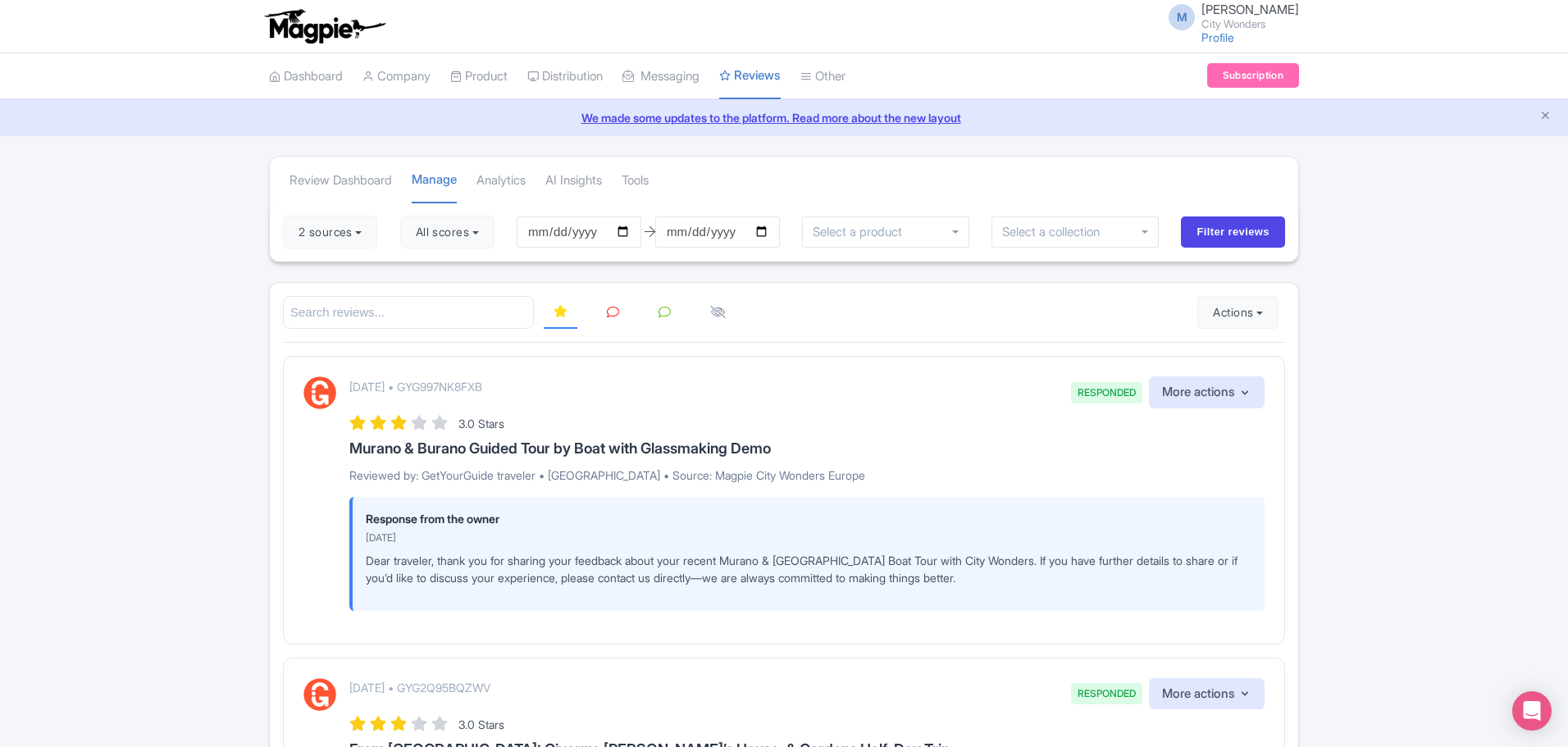
click at [614, 314] on icon at bounding box center [612, 312] width 12 height 12
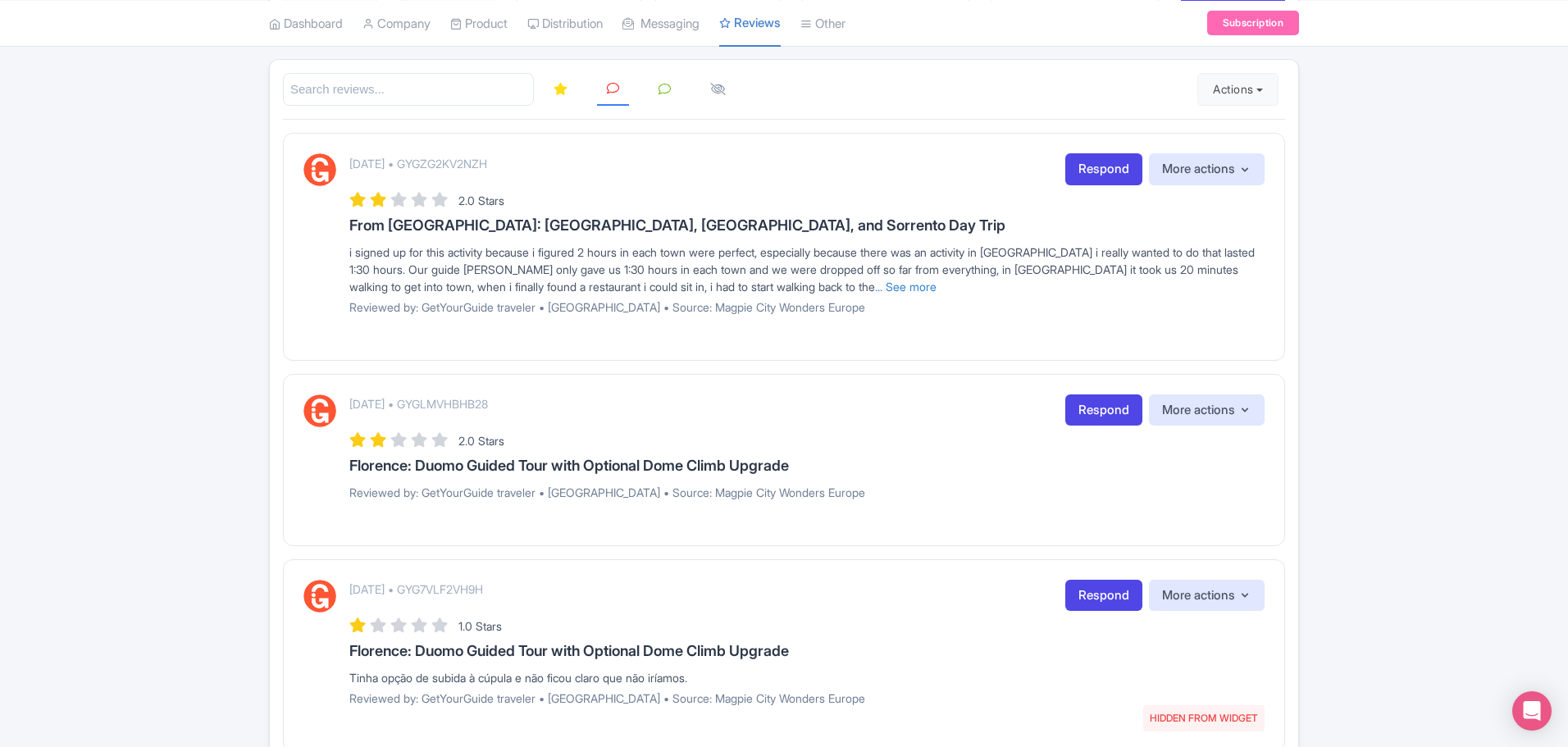
scroll to position [218, 0]
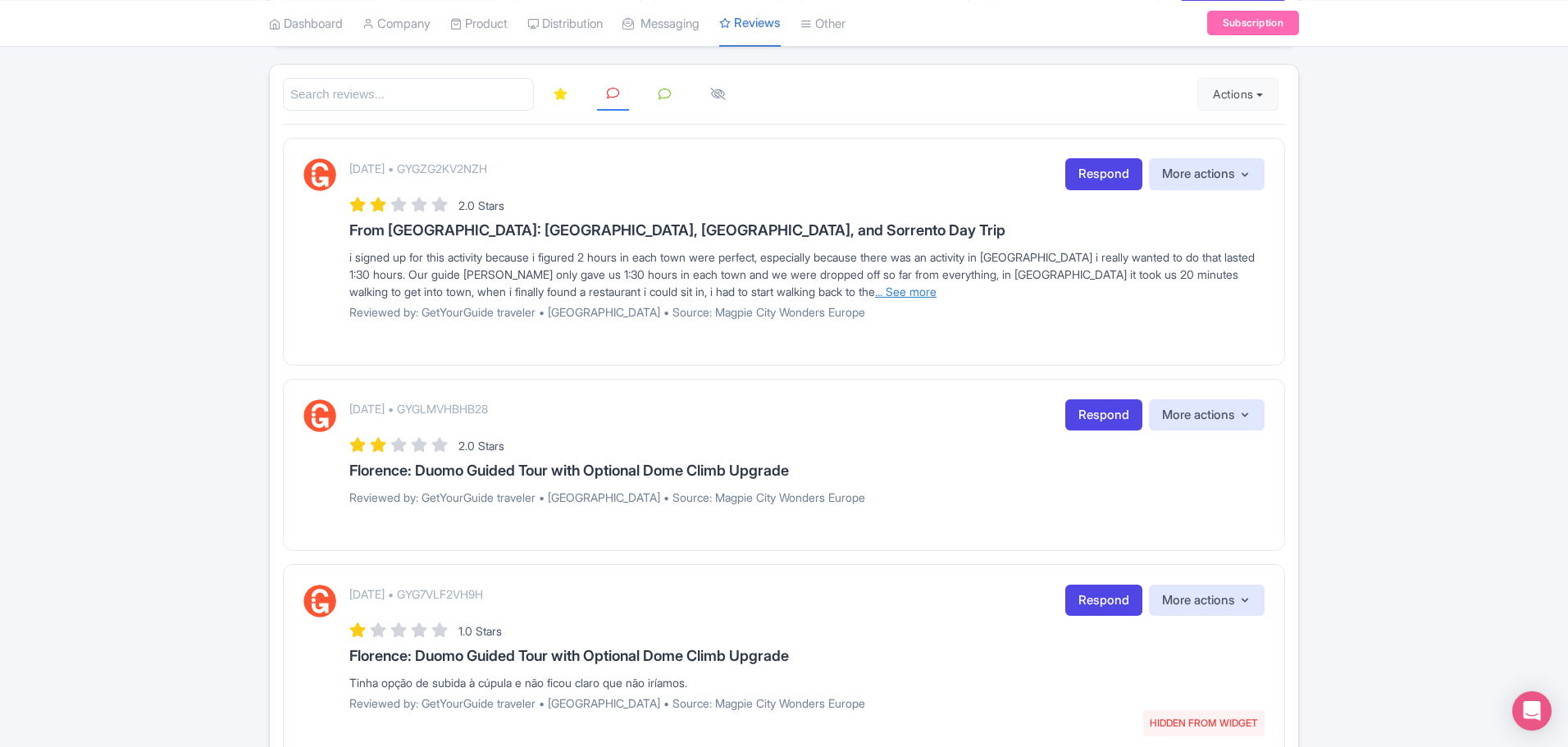
click at [875, 295] on link "... See more" at bounding box center [905, 291] width 61 height 14
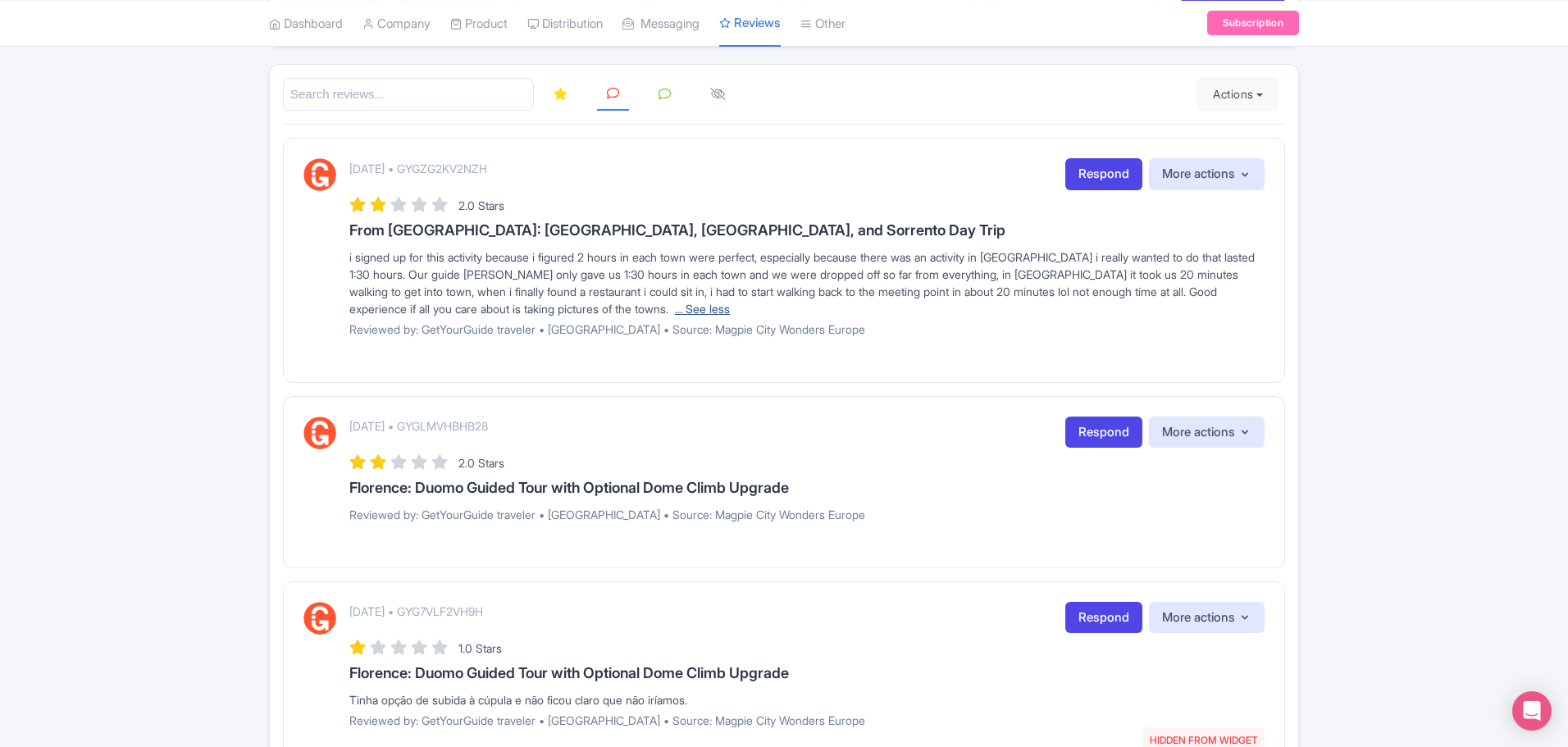
click at [675, 312] on link "... See less" at bounding box center [702, 308] width 55 height 14
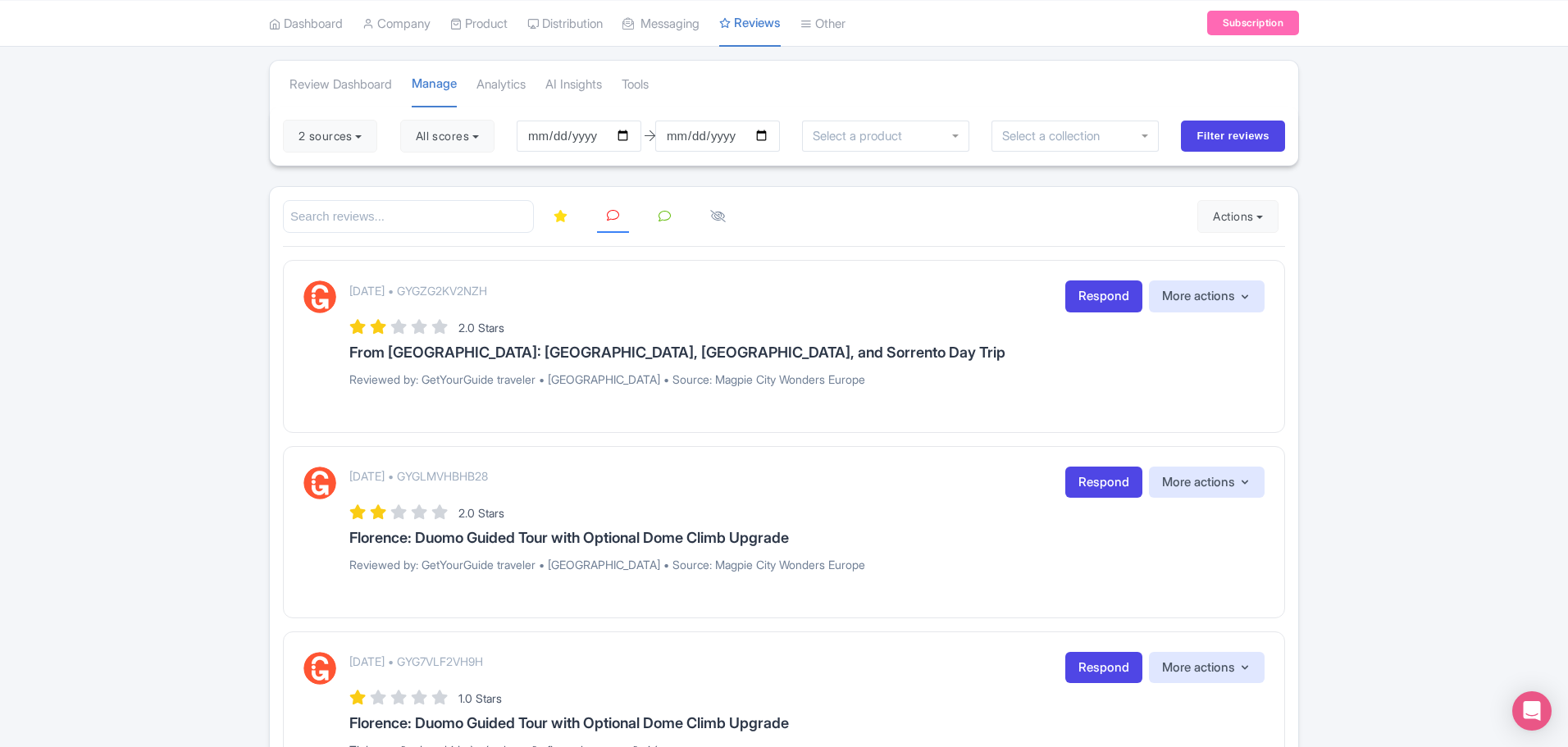
scroll to position [0, 0]
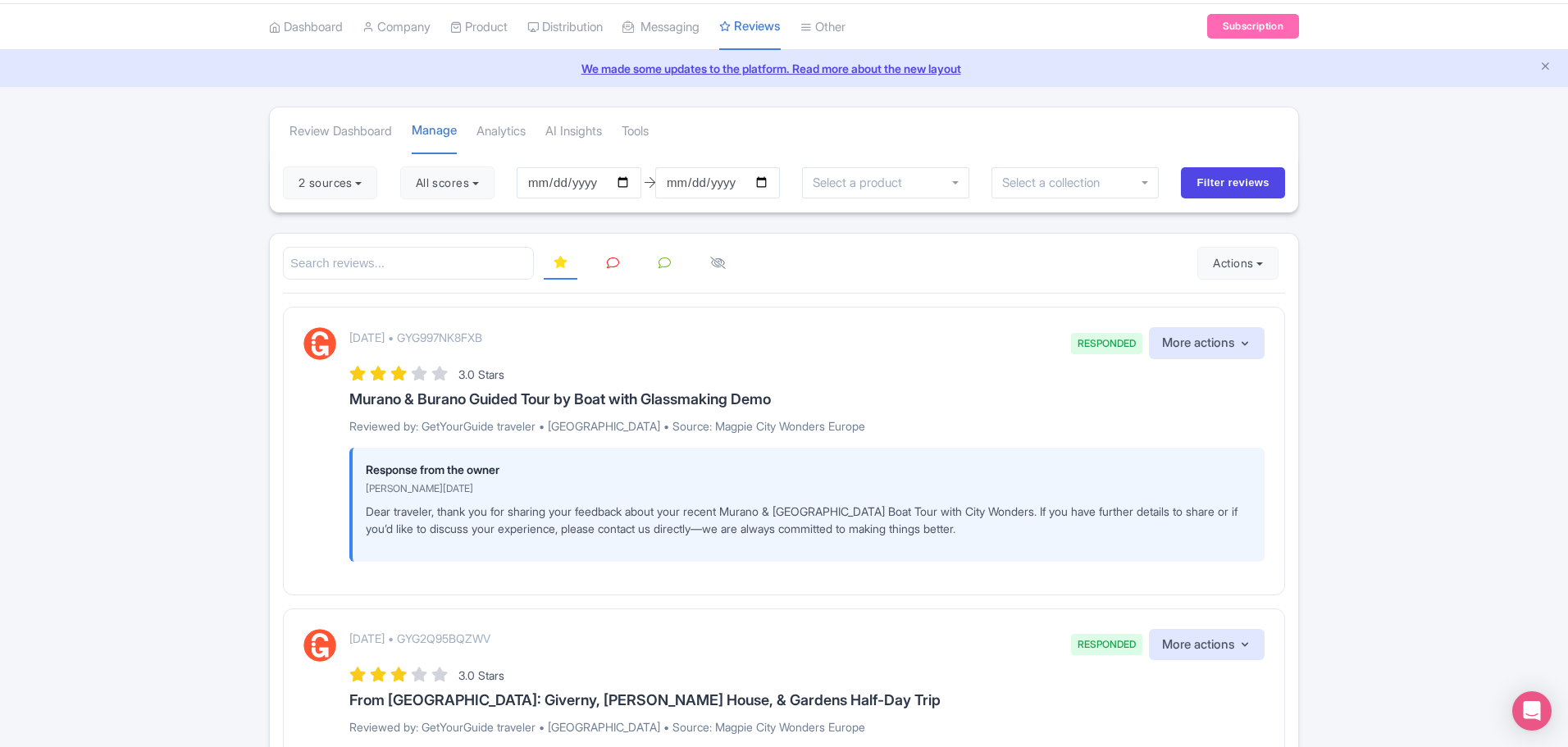
scroll to position [41, 0]
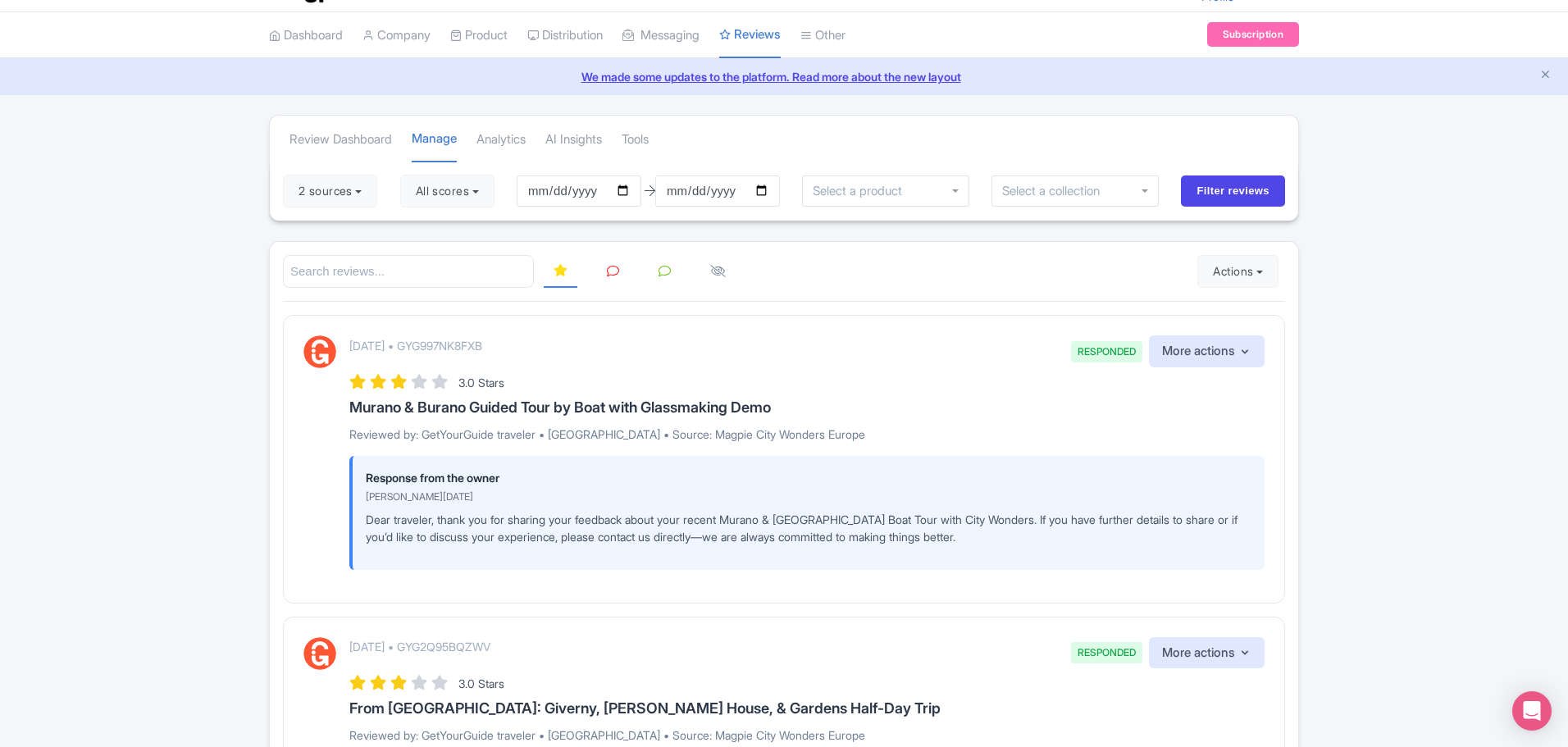
drag, startPoint x: 1558, startPoint y: 136, endPoint x: 1556, endPoint y: 126, distance: 10.2
click at [610, 269] on icon at bounding box center [612, 271] width 12 height 12
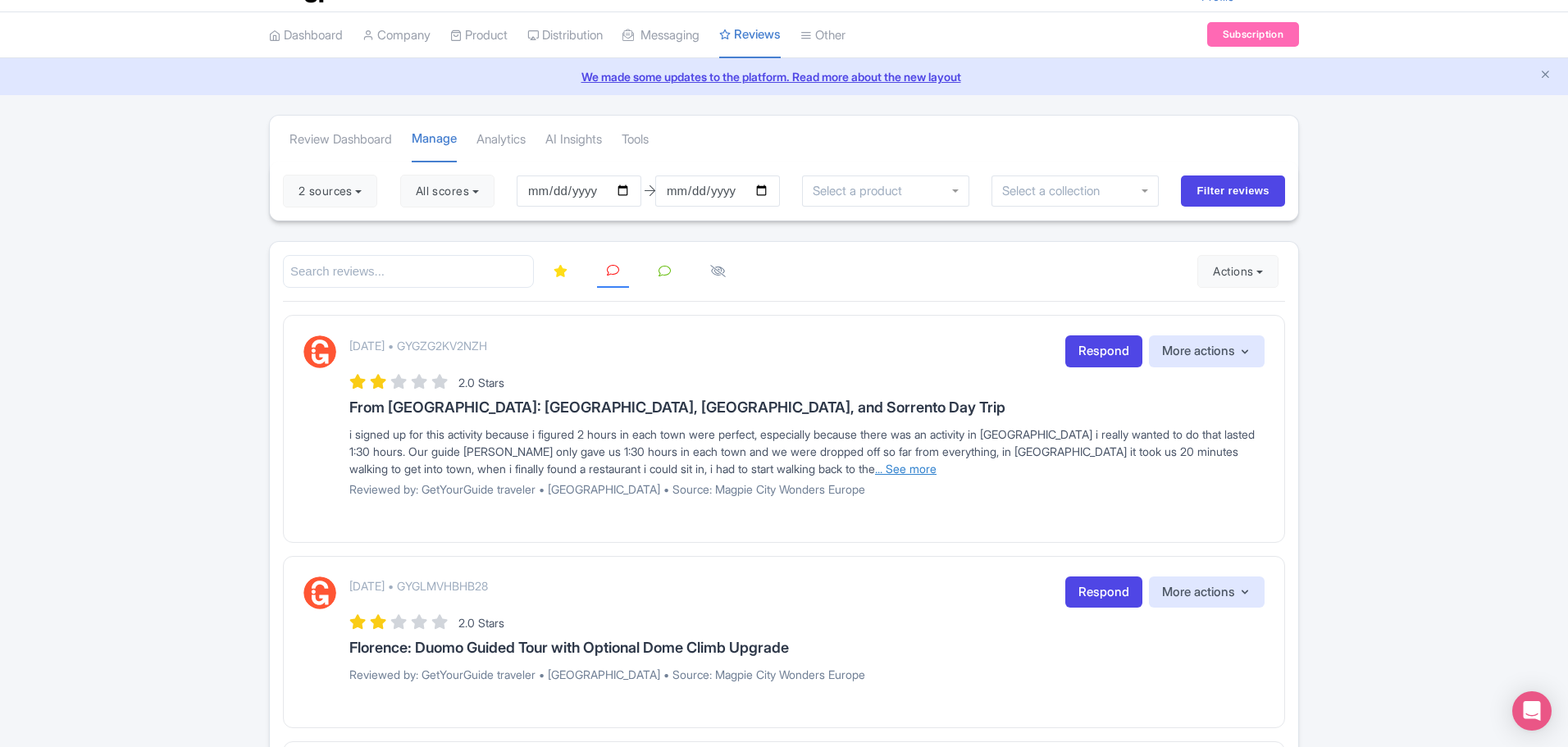
click at [875, 469] on link "... See more" at bounding box center [905, 469] width 61 height 14
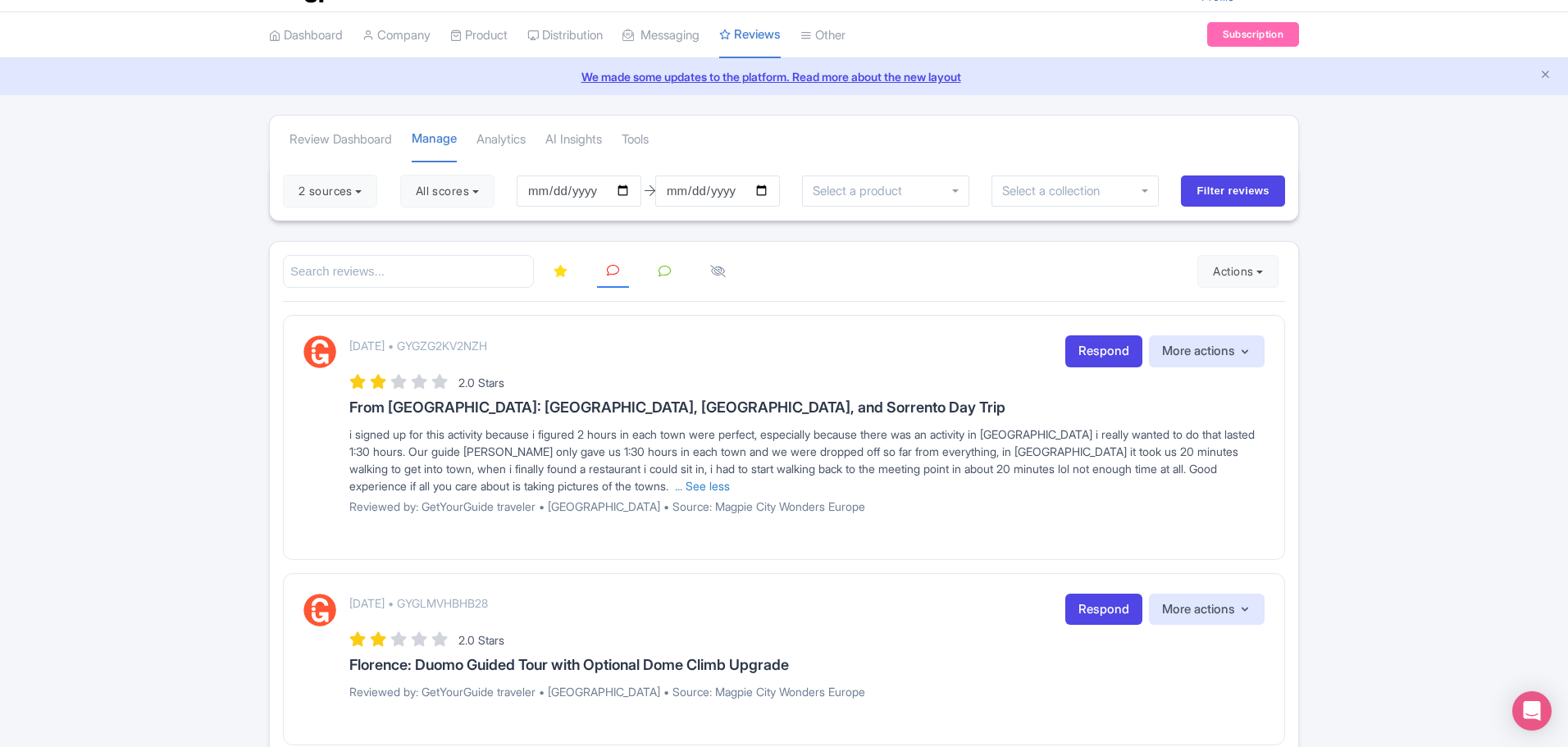
drag, startPoint x: 545, startPoint y: 349, endPoint x: 438, endPoint y: 341, distance: 107.3
click at [438, 341] on div "[DATE] • GYGZG2KV2NZH Respond More actions Hide from this page Hide from review…" at bounding box center [807, 351] width 915 height 32
copy p "GYGZG2KV2NZH"
